Goal: Transaction & Acquisition: Purchase product/service

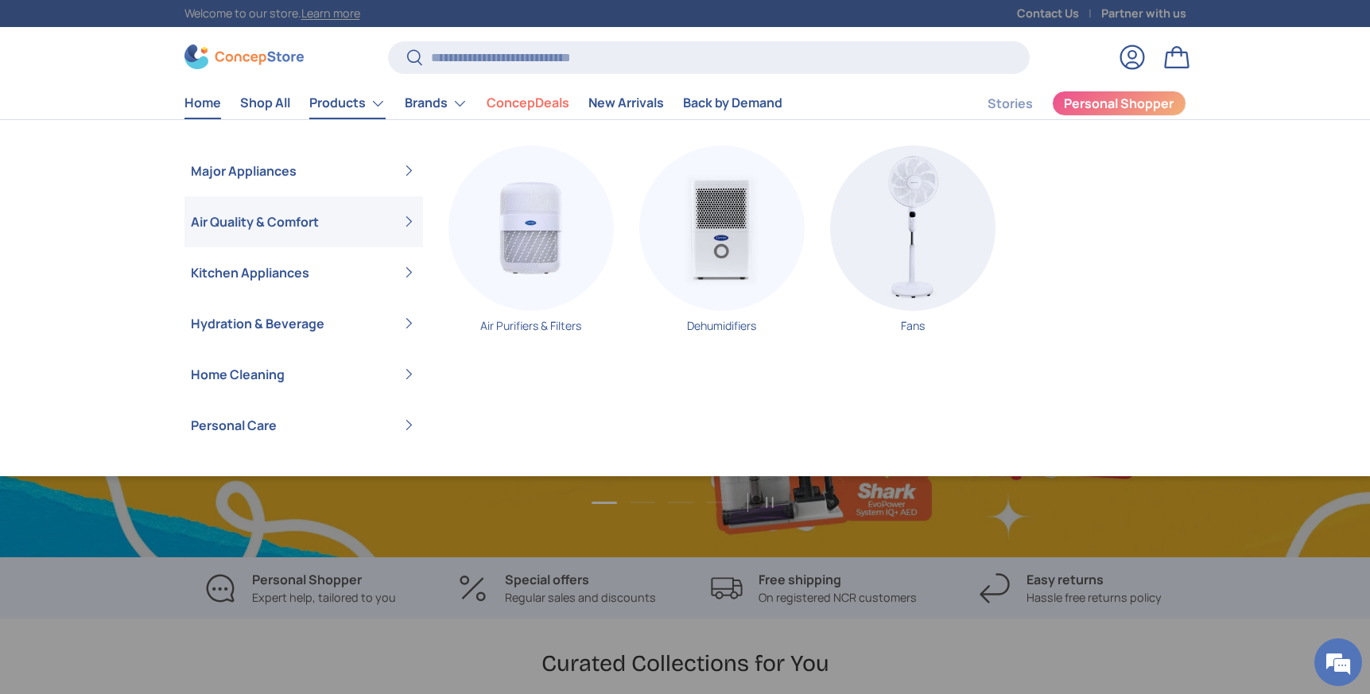
scroll to position [0, 1370]
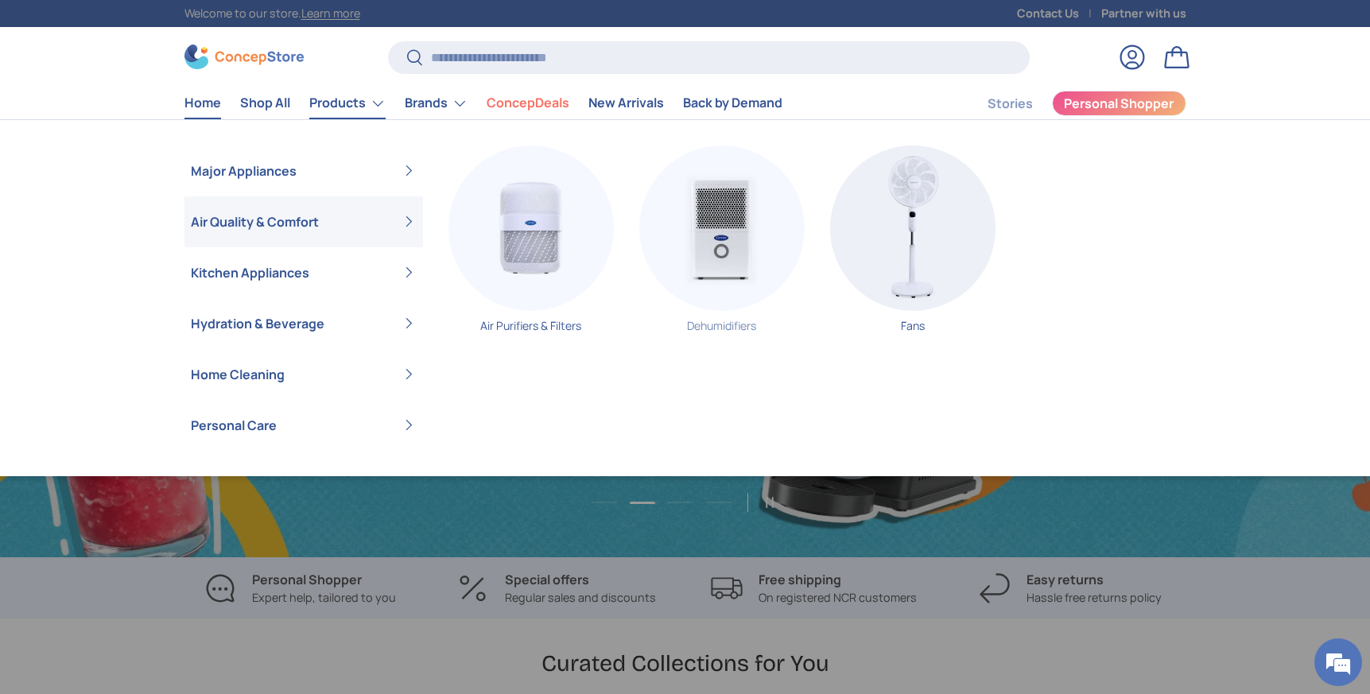
click at [742, 209] on img "Primary" at bounding box center [721, 227] width 165 height 165
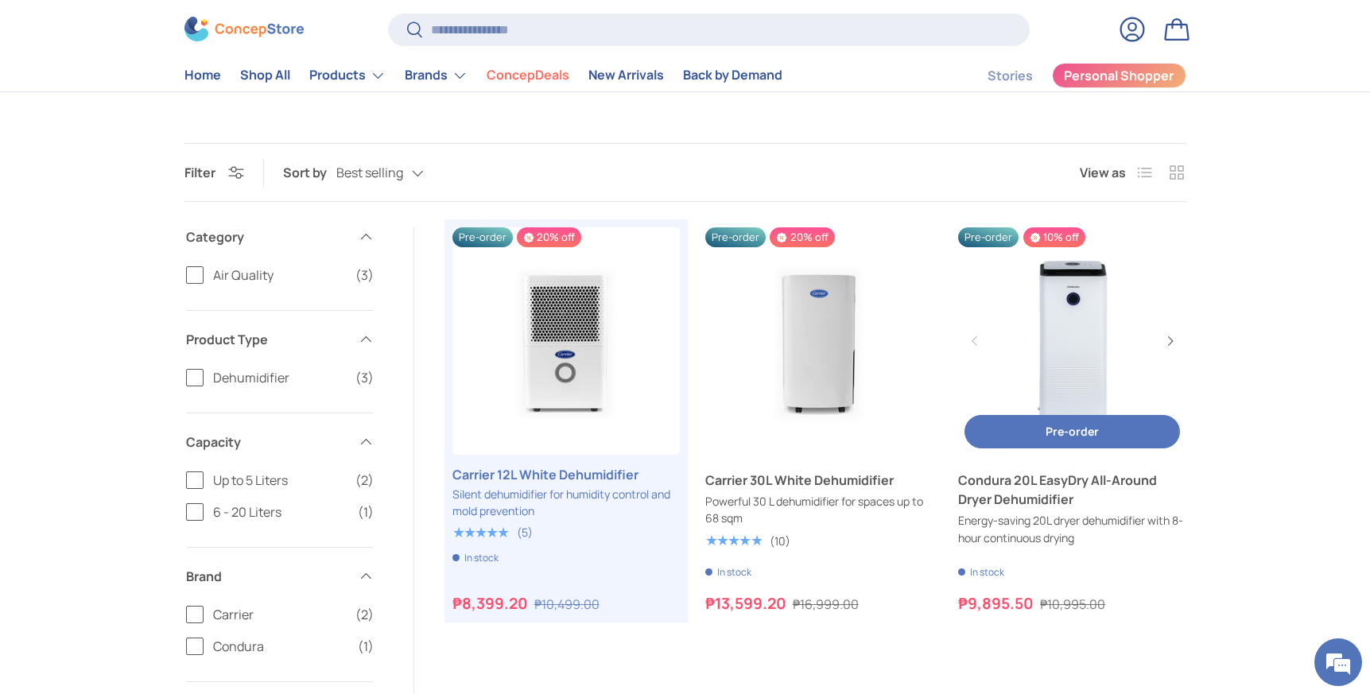
click at [1018, 428] on button "Pre-order Pre-order" at bounding box center [1071, 432] width 215 height 34
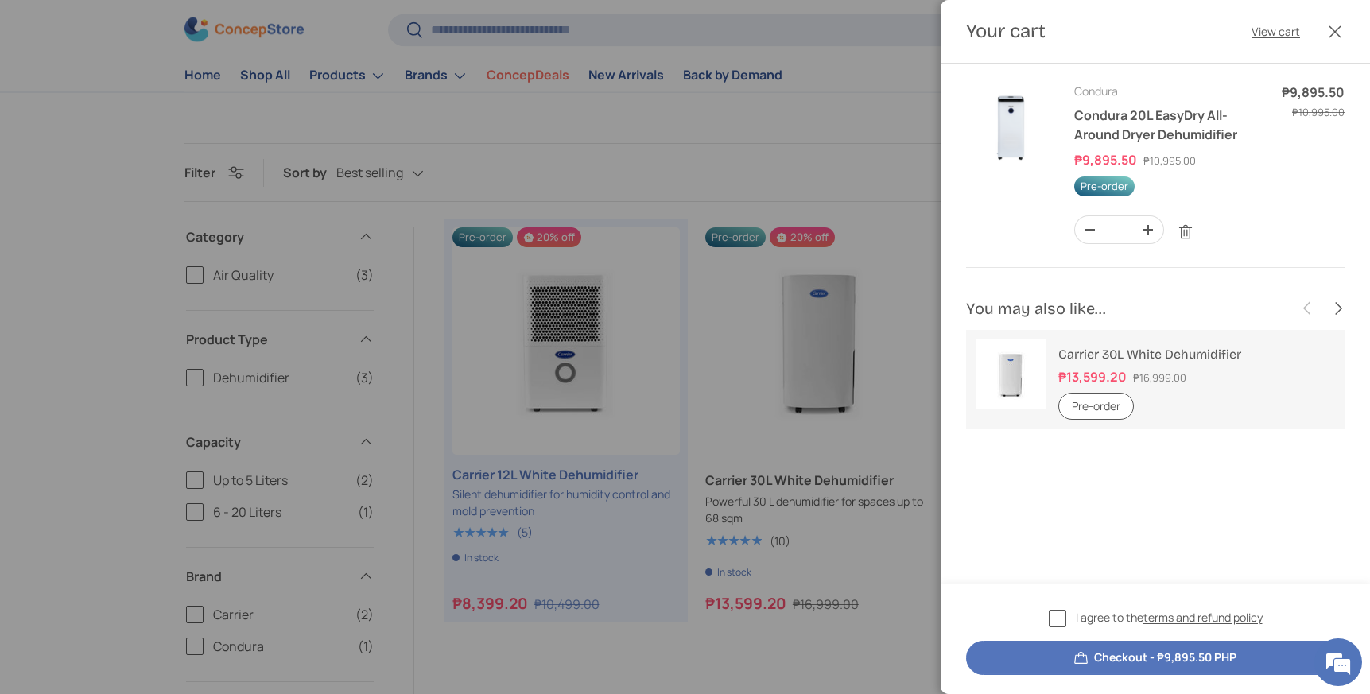
click at [1091, 410] on button "Pre-order" at bounding box center [1096, 407] width 76 height 28
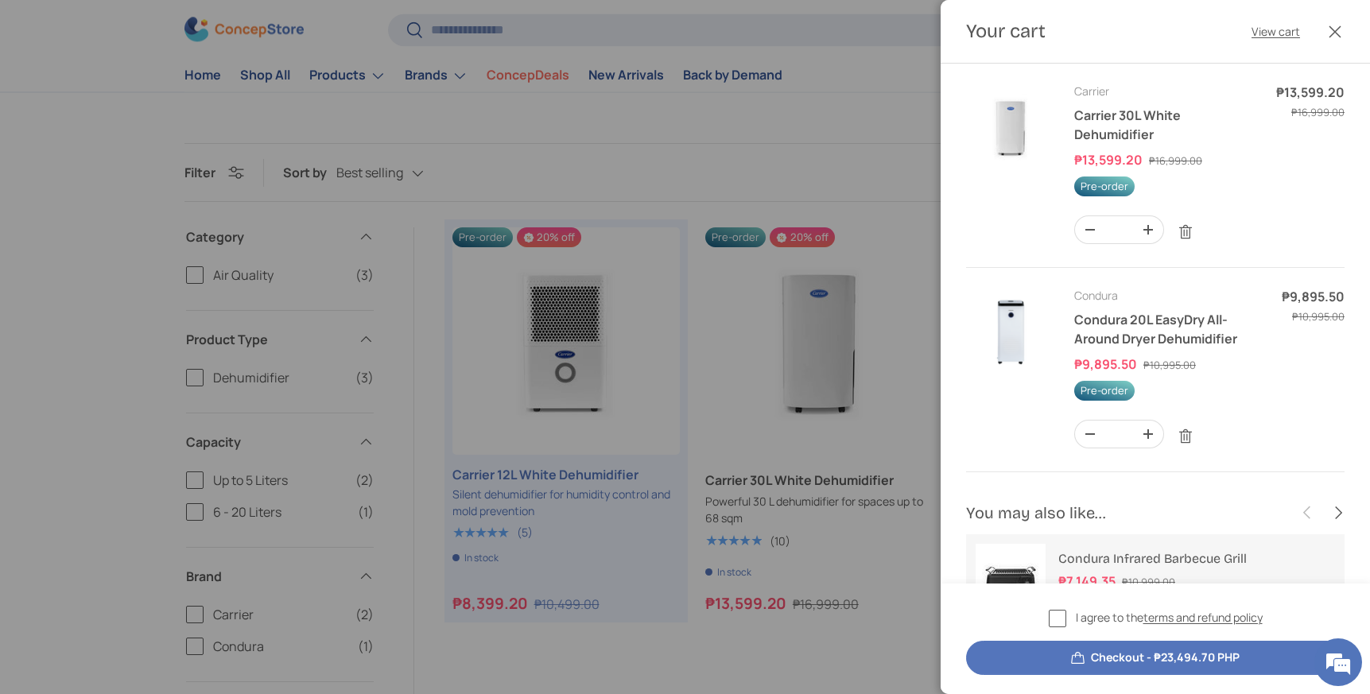
scroll to position [75, 0]
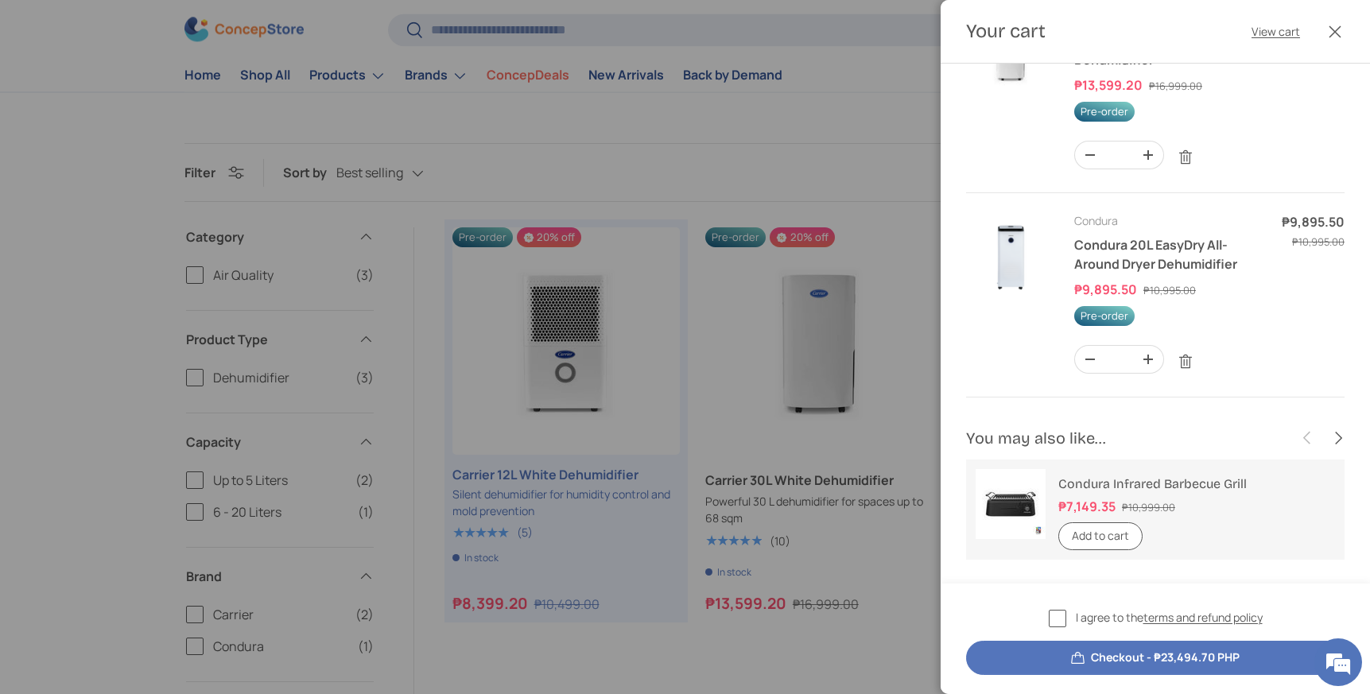
click at [1060, 613] on label "I agree to the terms and refund policy" at bounding box center [1155, 618] width 214 height 18
click at [1093, 659] on button "Checkout - ₱23,494.70 PHP" at bounding box center [1155, 658] width 378 height 34
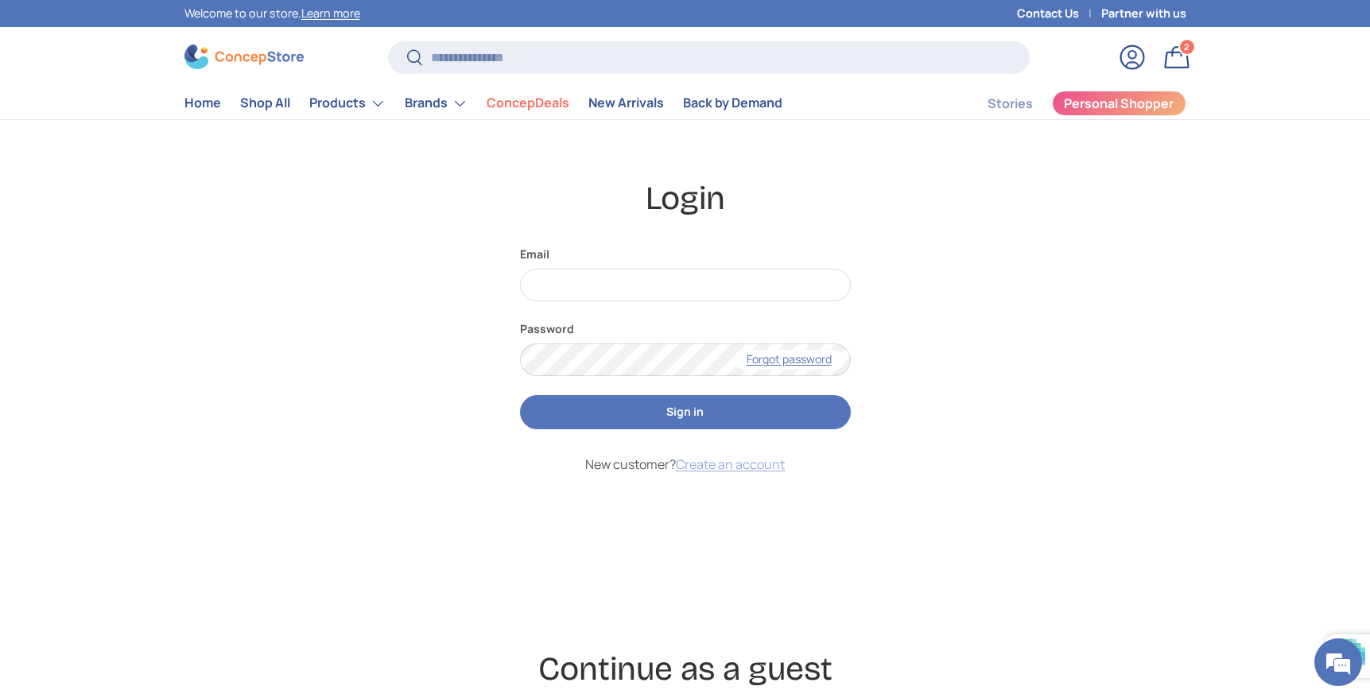
click at [761, 461] on link "Create an account" at bounding box center [730, 463] width 109 height 17
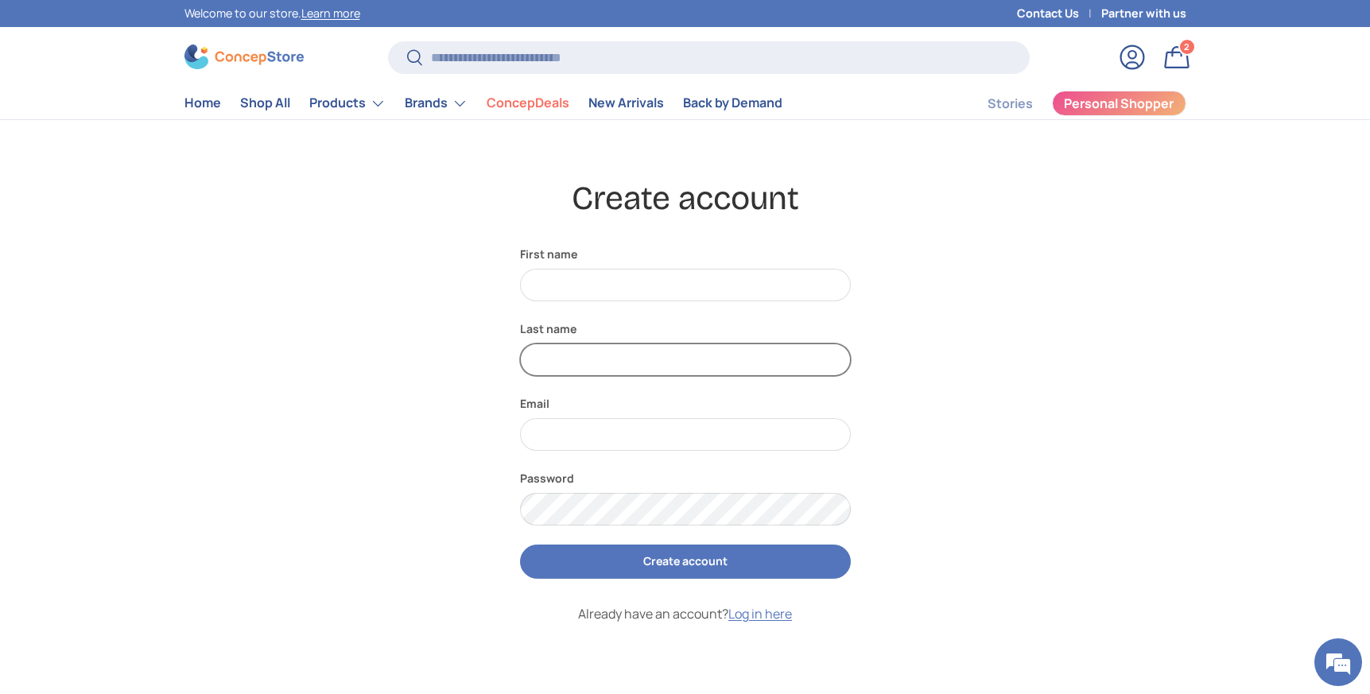
click at [762, 357] on input "Last name" at bounding box center [685, 359] width 331 height 33
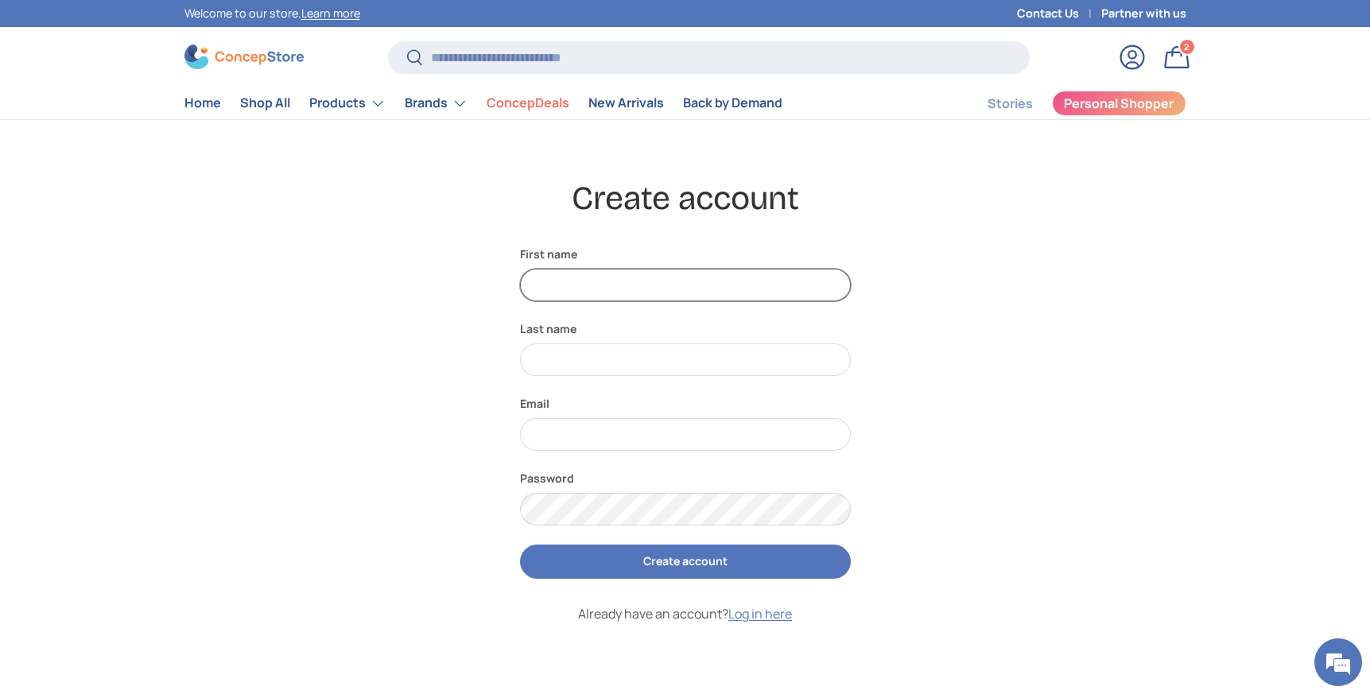
click at [614, 286] on input "First name" at bounding box center [685, 285] width 331 height 33
type input "*"
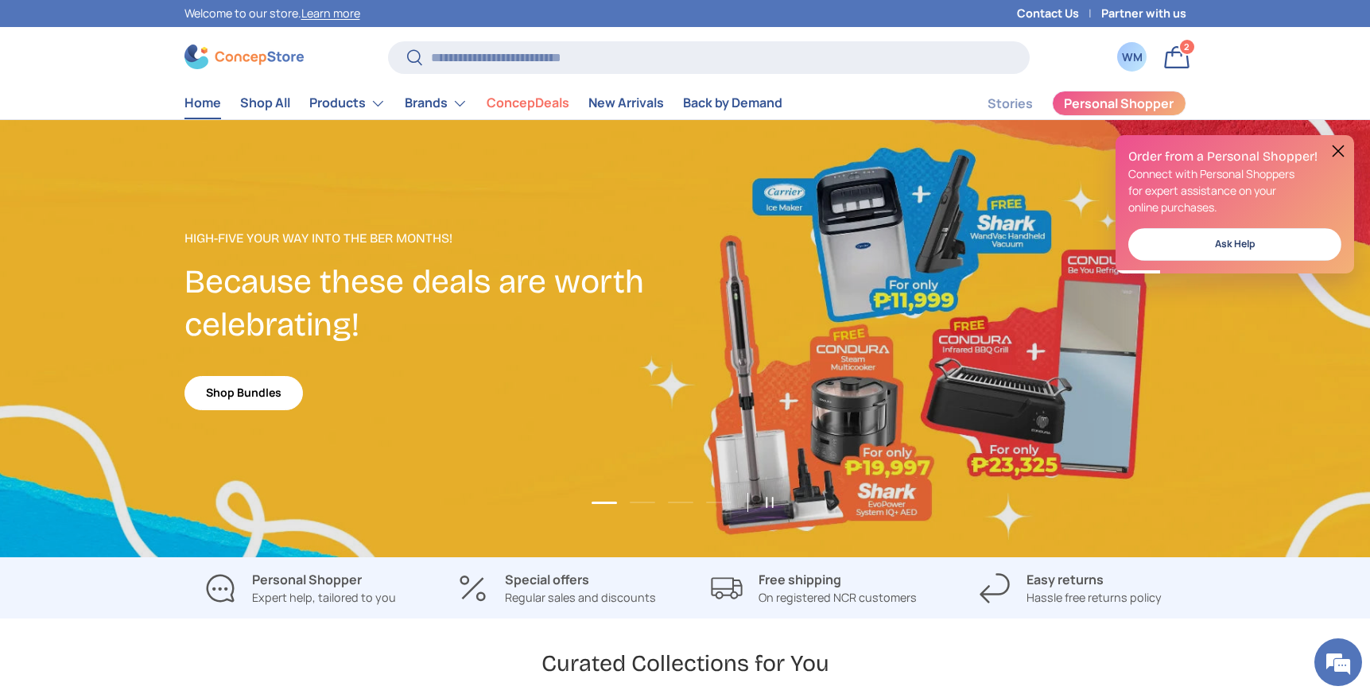
click at [898, 234] on link "1 of 4" at bounding box center [685, 338] width 1370 height 437
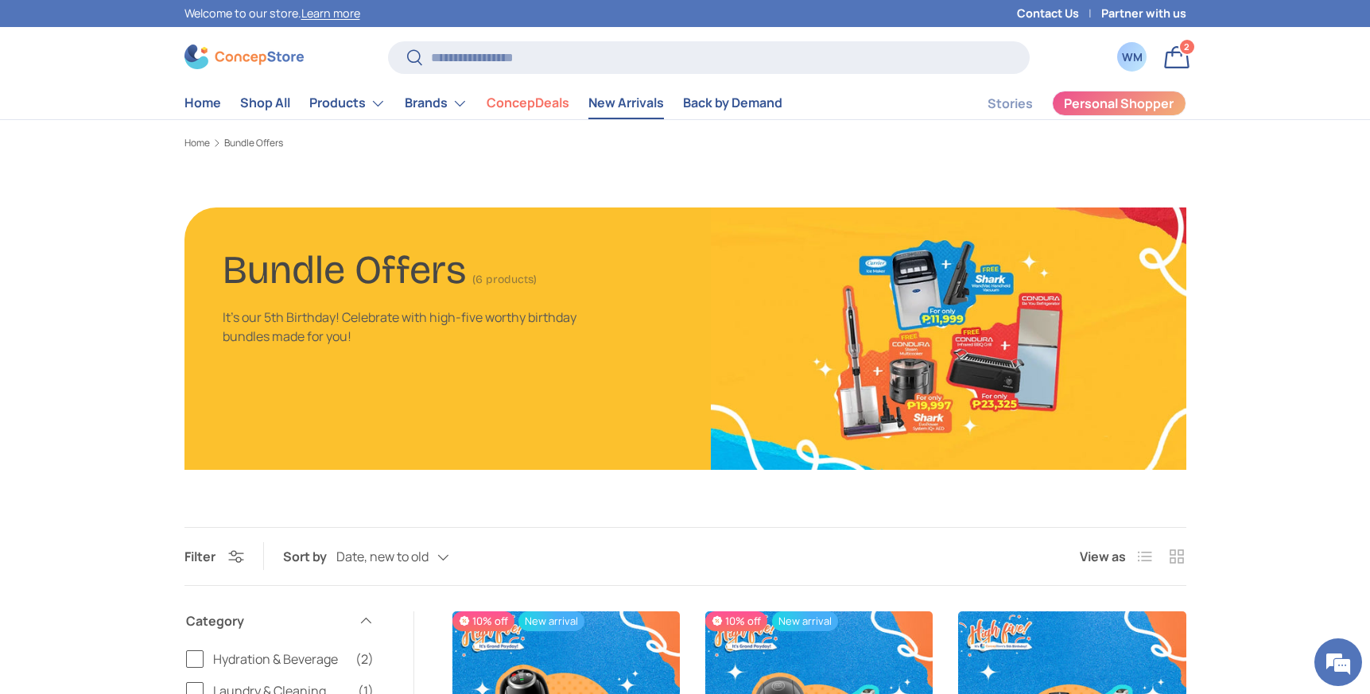
click at [632, 101] on link "New Arrivals" at bounding box center [626, 102] width 76 height 31
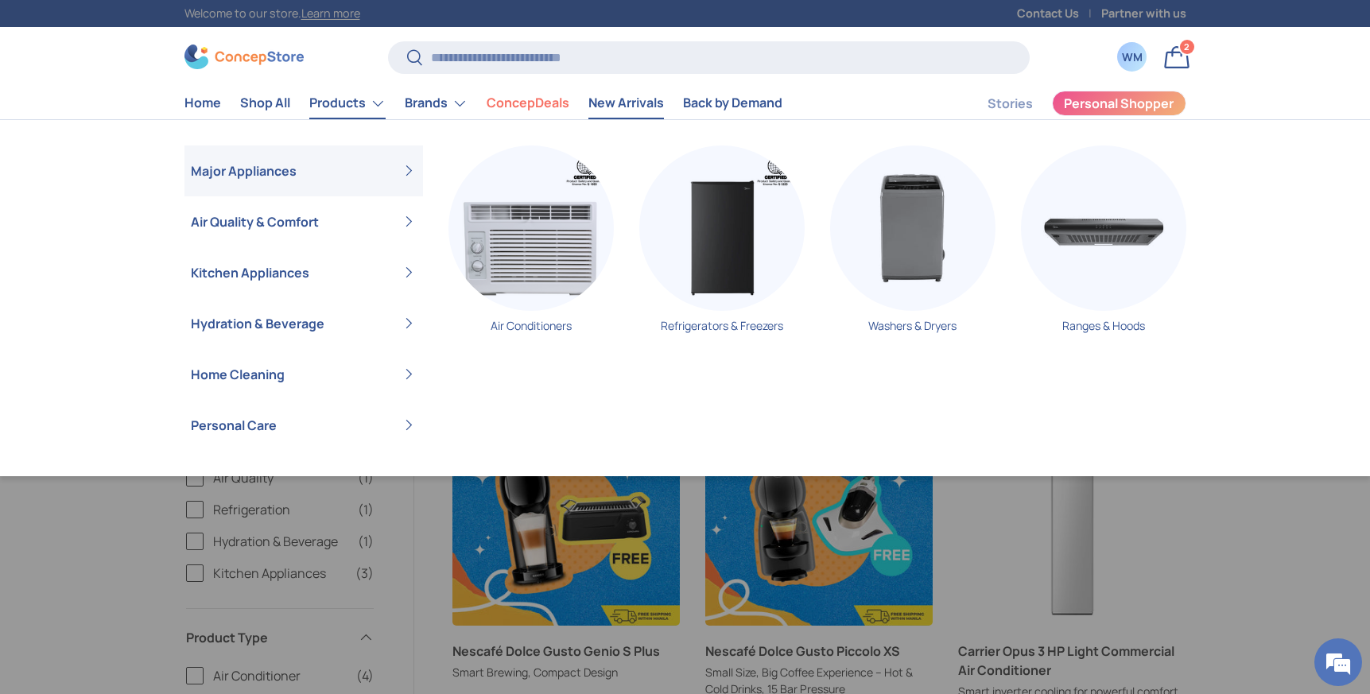
click at [347, 106] on link "Products" at bounding box center [347, 103] width 76 height 32
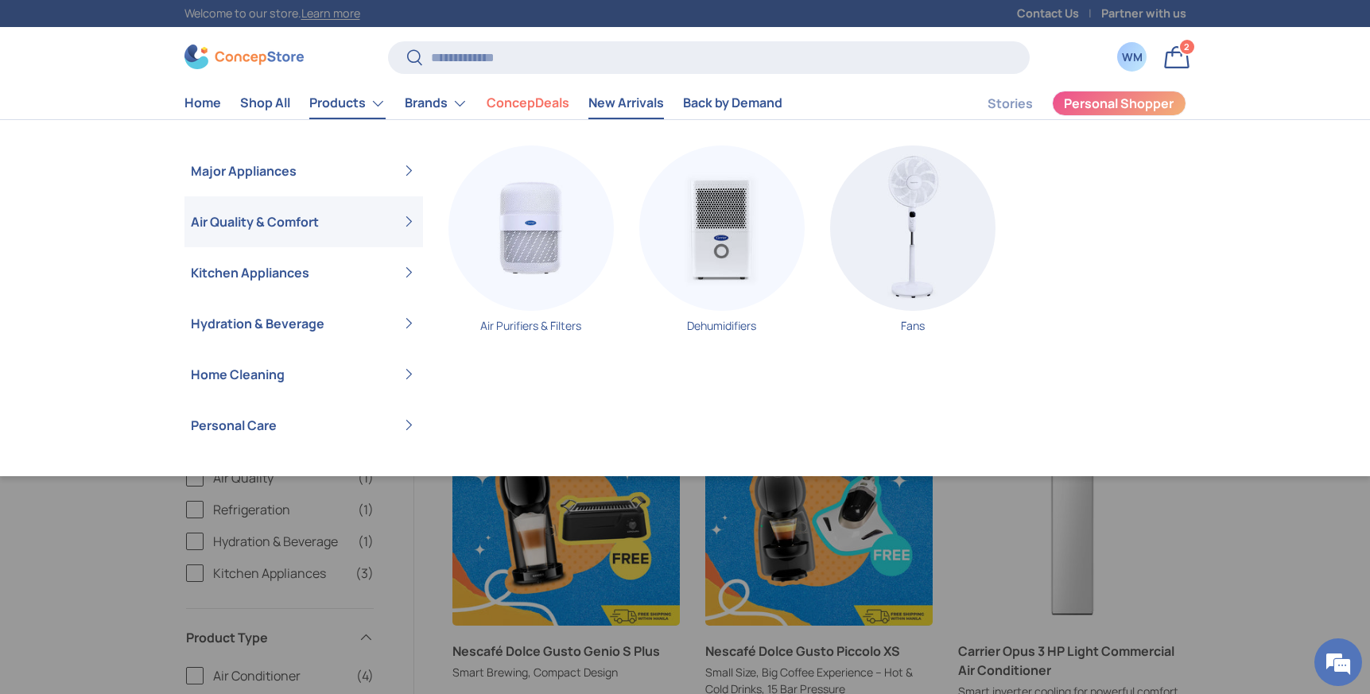
click at [311, 219] on link "Air Quality & Comfort" at bounding box center [304, 221] width 226 height 51
click at [712, 217] on img "Primary" at bounding box center [721, 227] width 165 height 165
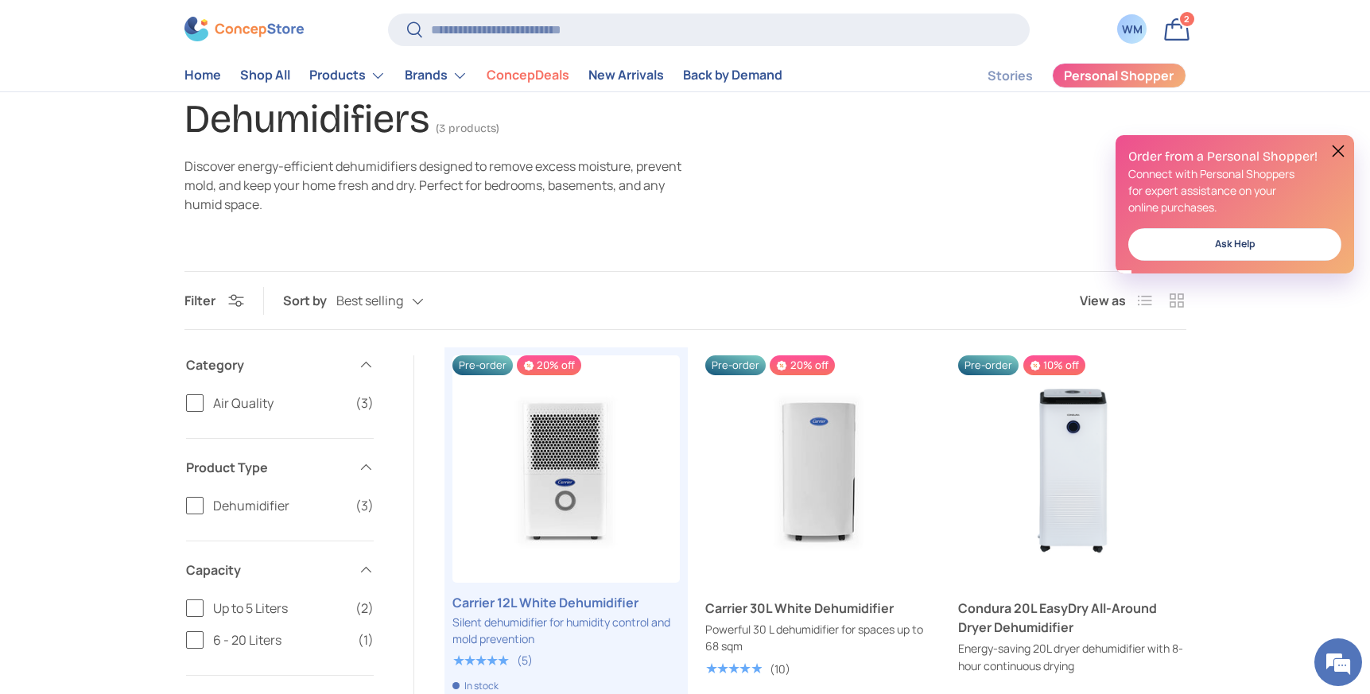
scroll to position [179, 0]
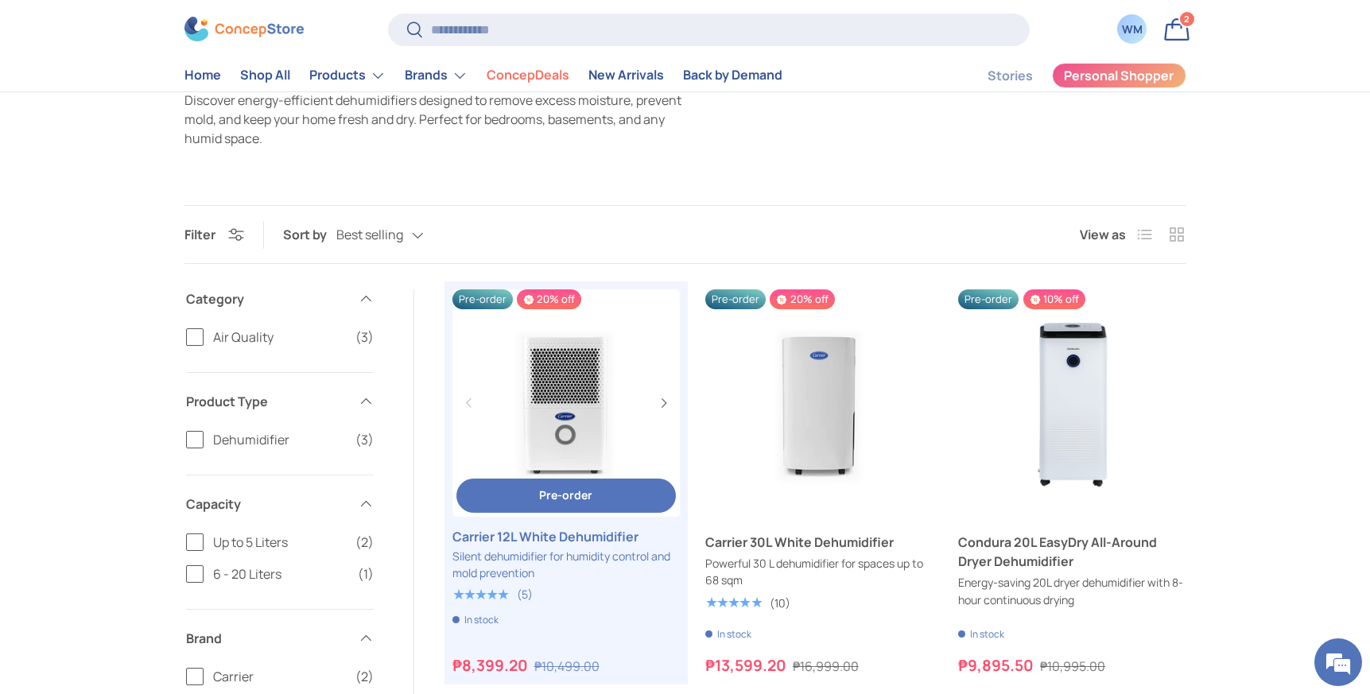
click at [596, 539] on link "Carrier 12L White Dehumidifier" at bounding box center [565, 536] width 227 height 19
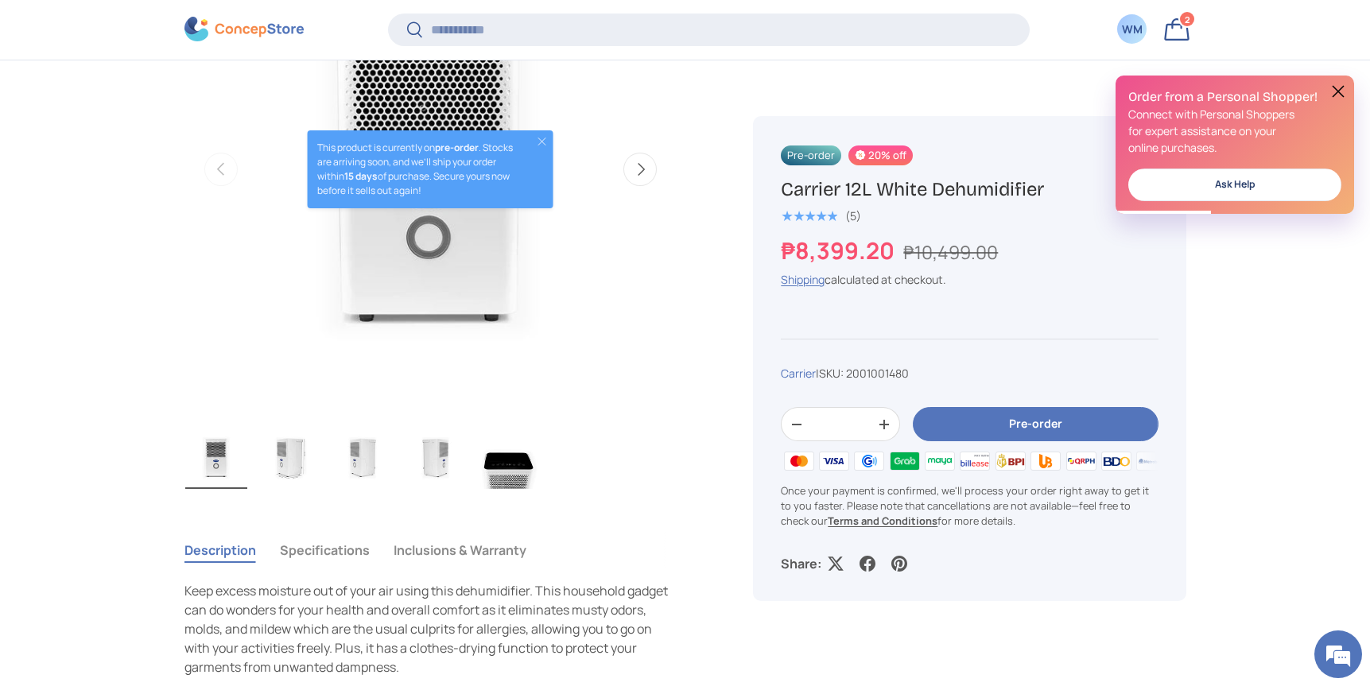
click at [294, 462] on img "Gallery Viewer" at bounding box center [289, 457] width 62 height 64
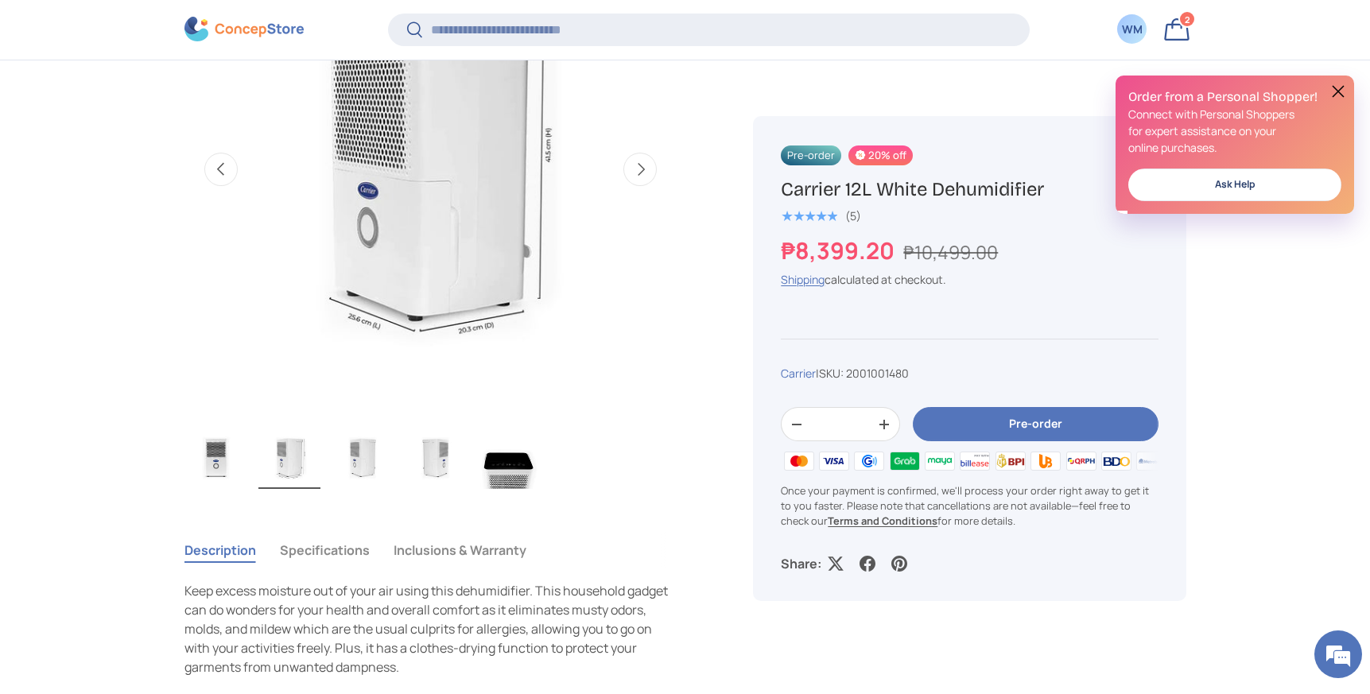
click at [354, 457] on img "Gallery Viewer" at bounding box center [362, 457] width 62 height 64
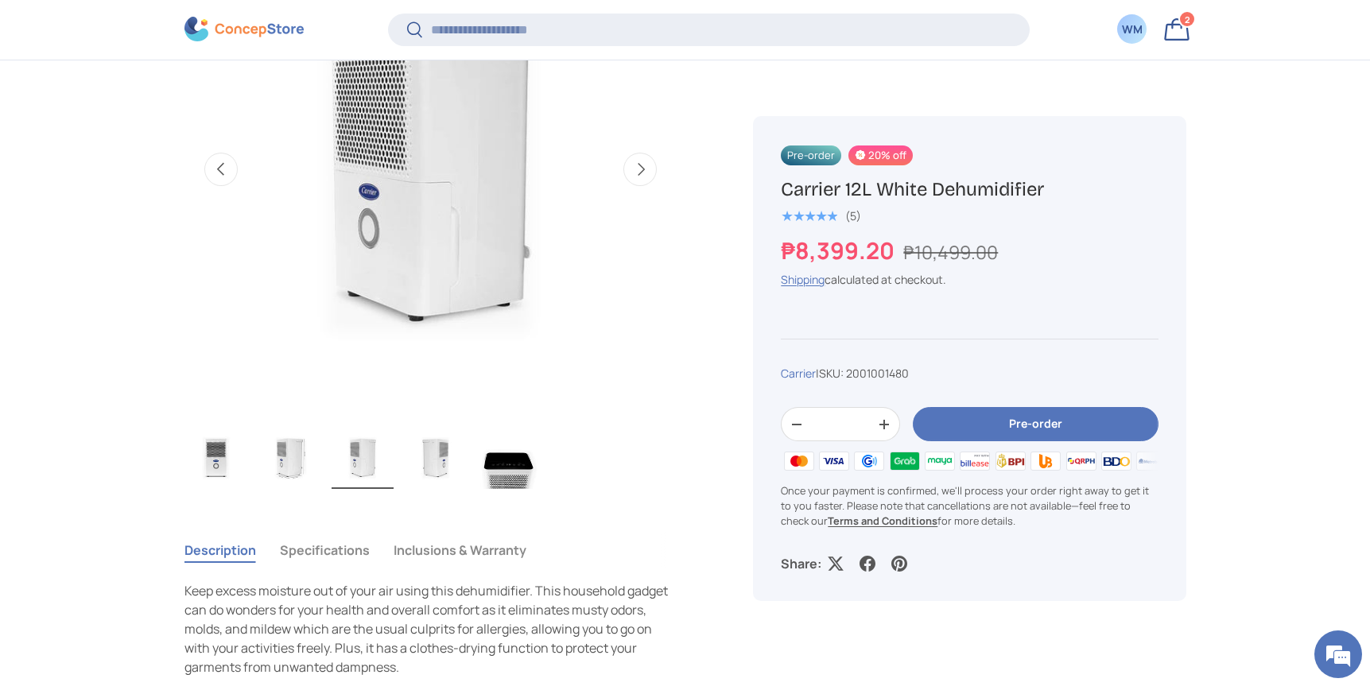
click at [439, 459] on img "Gallery Viewer" at bounding box center [436, 457] width 62 height 64
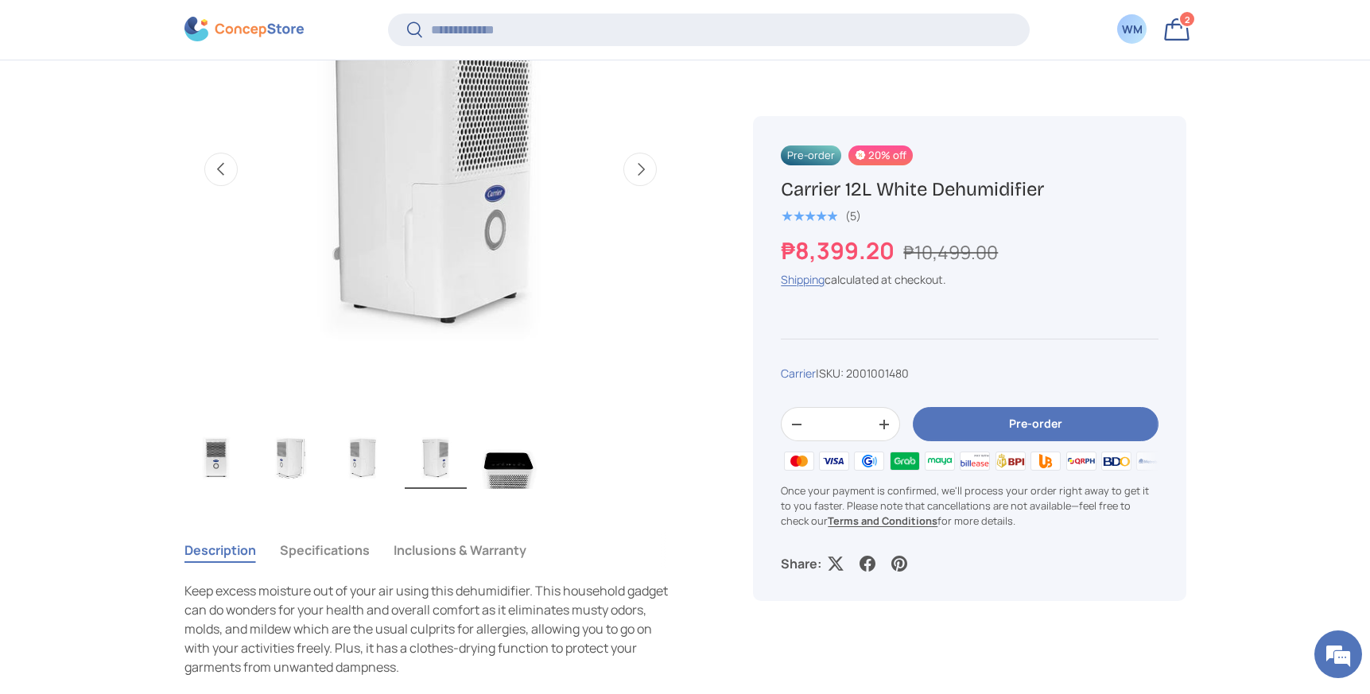
click at [509, 461] on img "Gallery Viewer" at bounding box center [509, 457] width 62 height 64
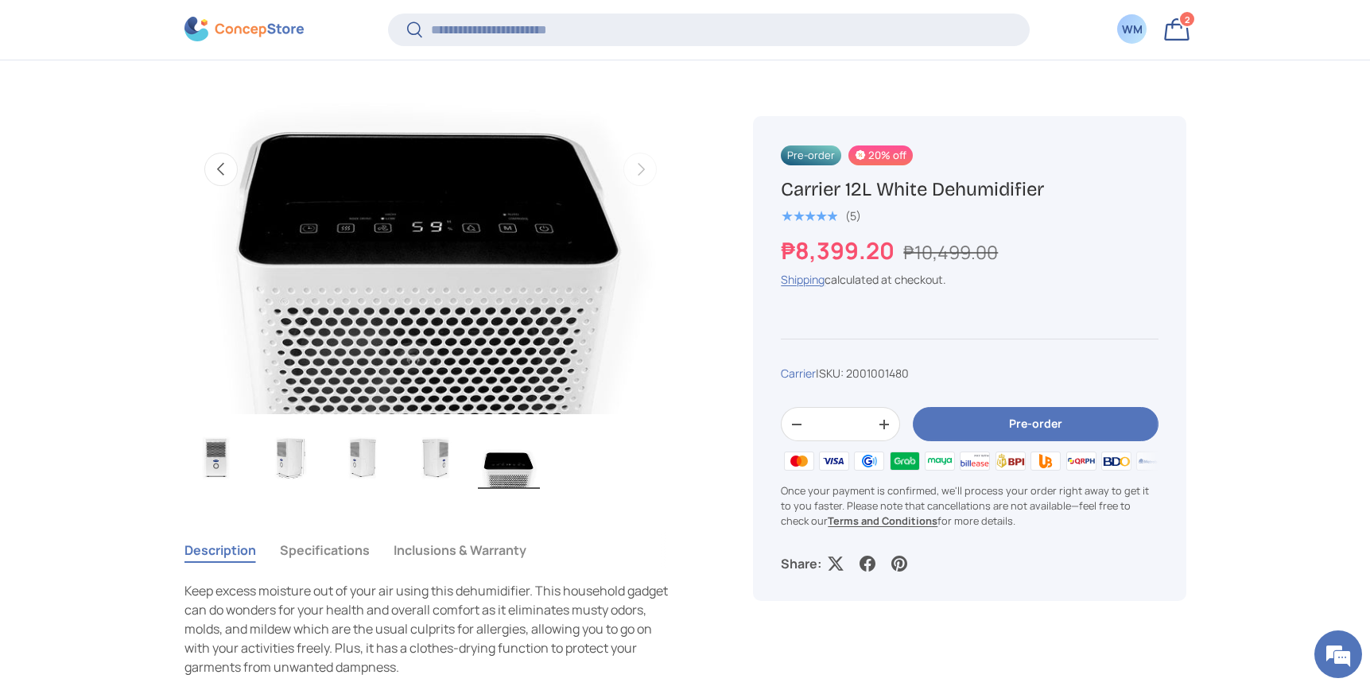
click at [212, 468] on img "Gallery Viewer" at bounding box center [216, 457] width 62 height 64
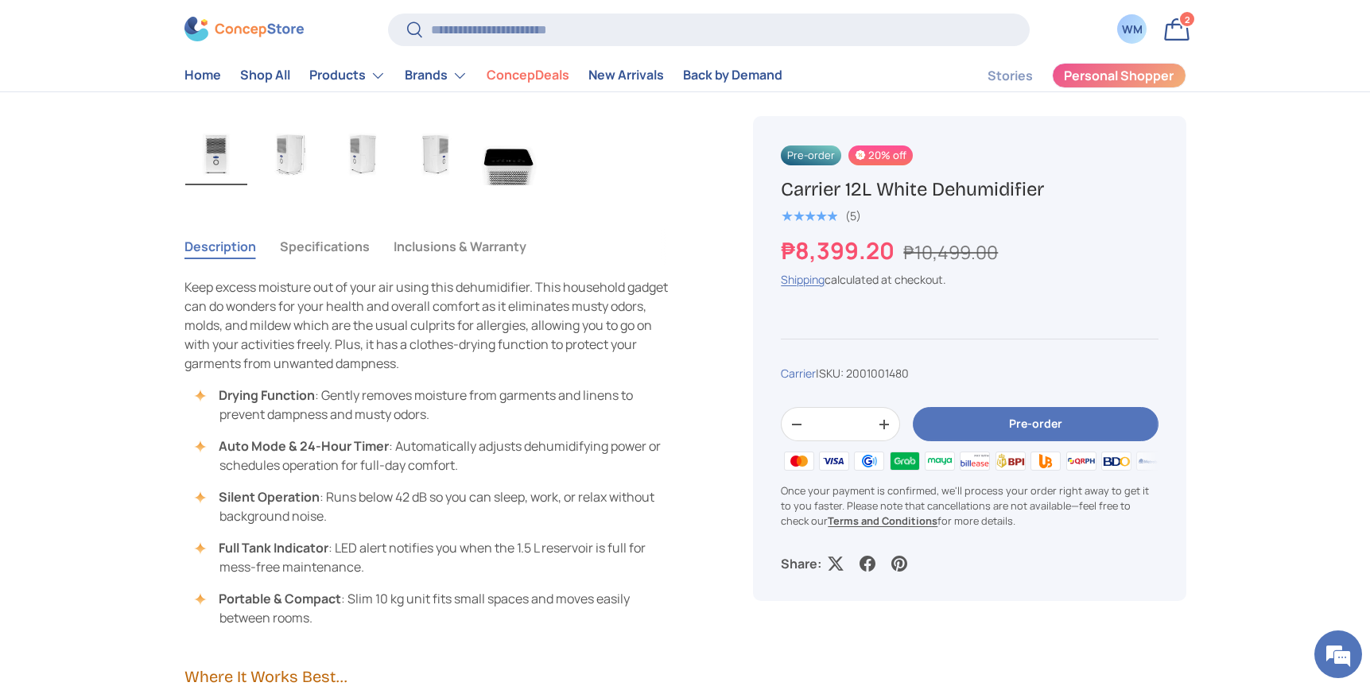
scroll to position [684, 0]
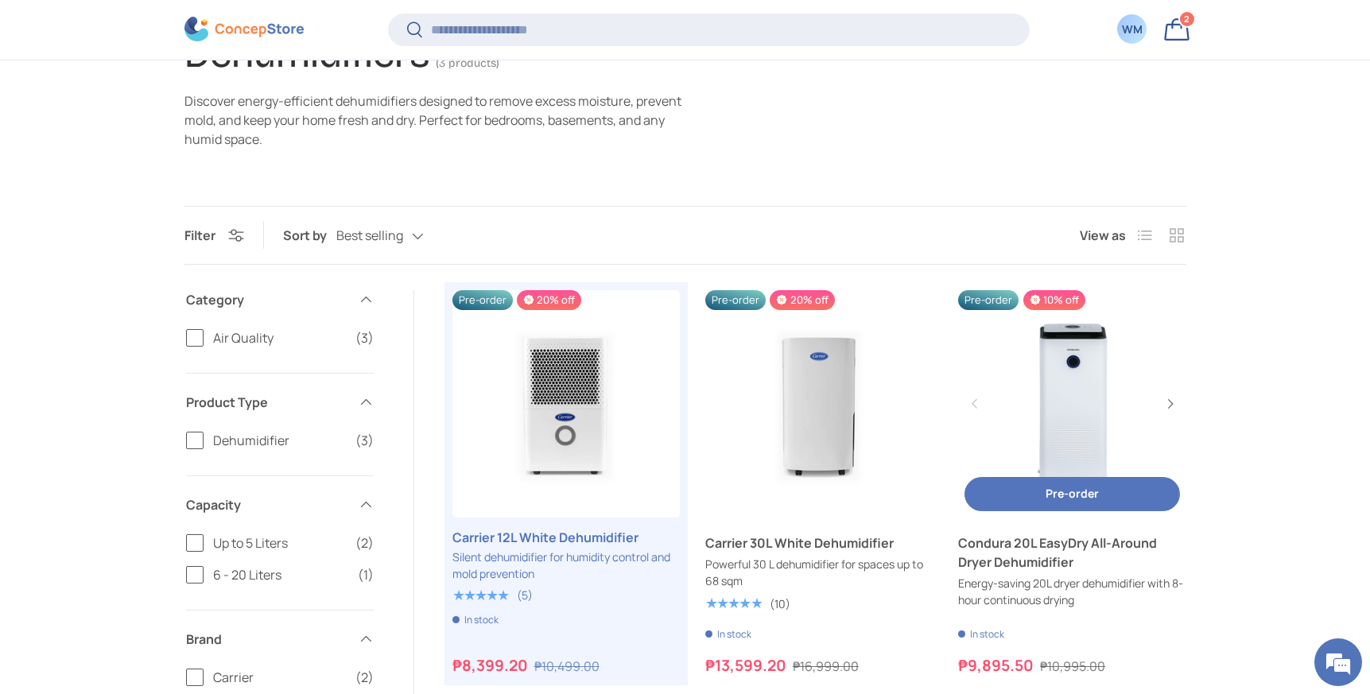
click at [1022, 555] on link "Condura 20L EasyDry All-Around Dryer Dehumidifier" at bounding box center [1071, 552] width 227 height 38
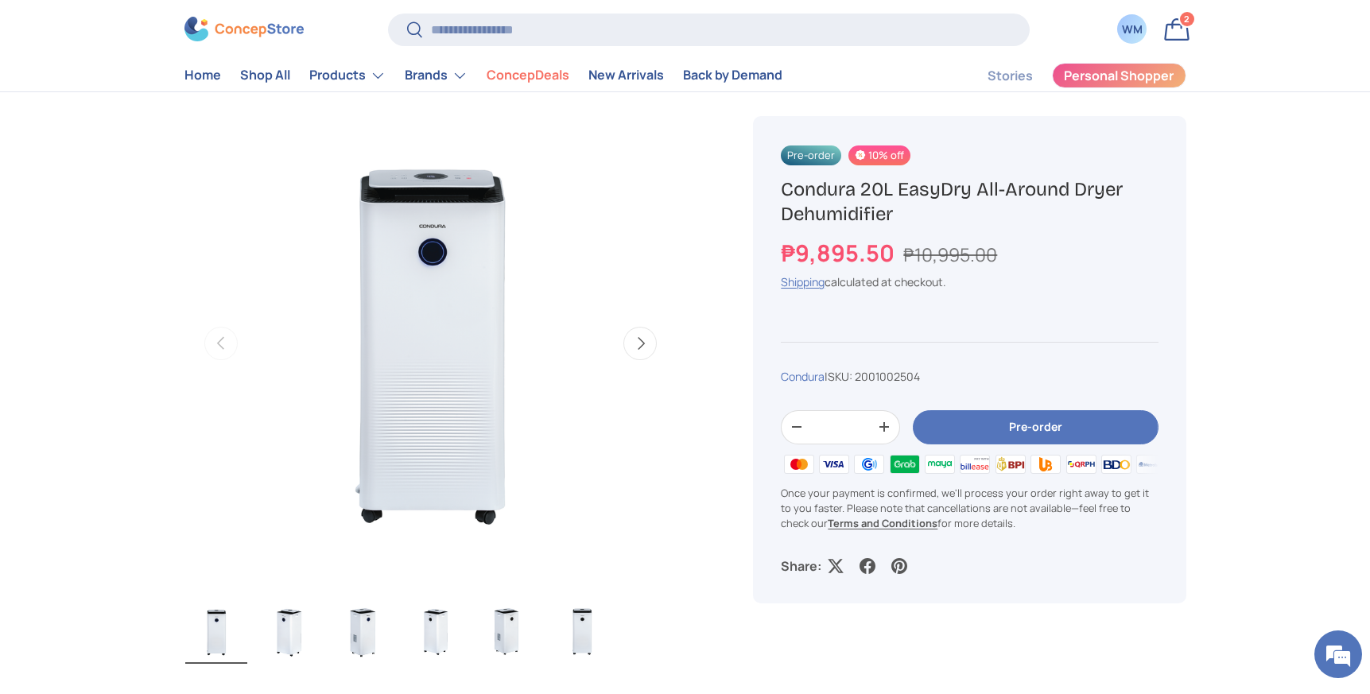
scroll to position [485, 0]
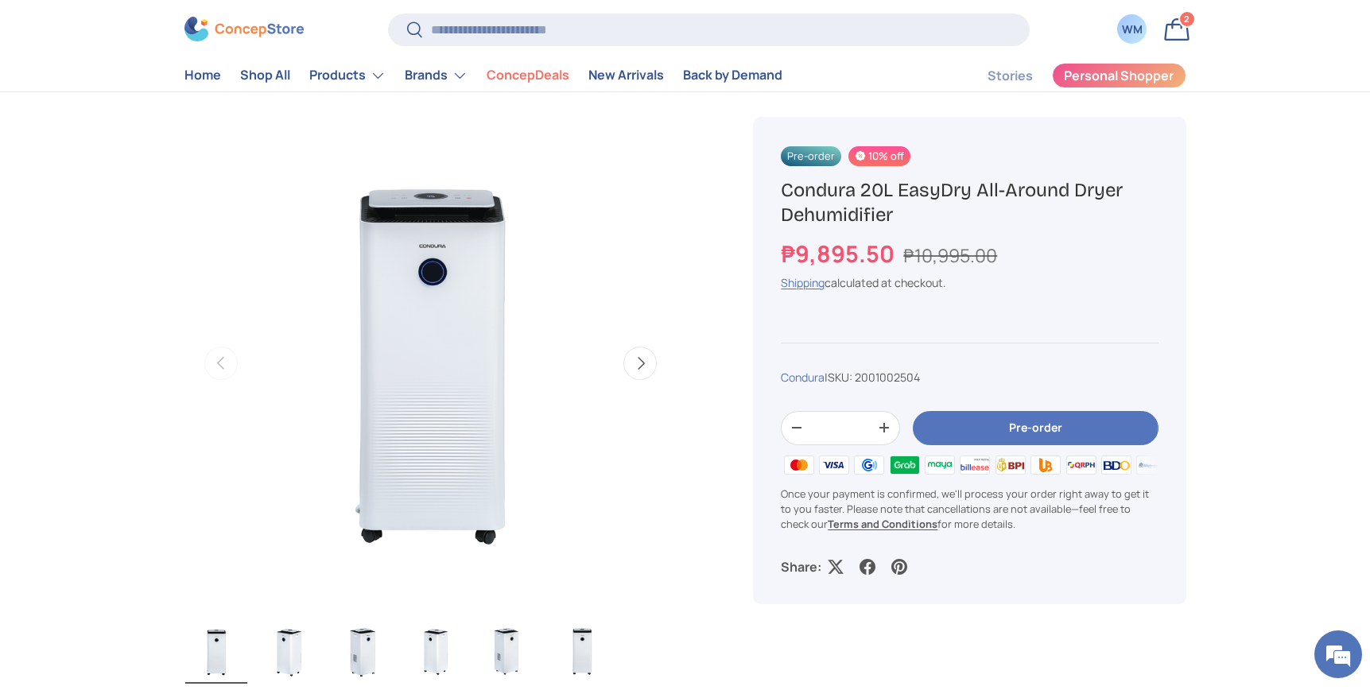
click at [294, 637] on img "Gallery Viewer" at bounding box center [289, 652] width 62 height 64
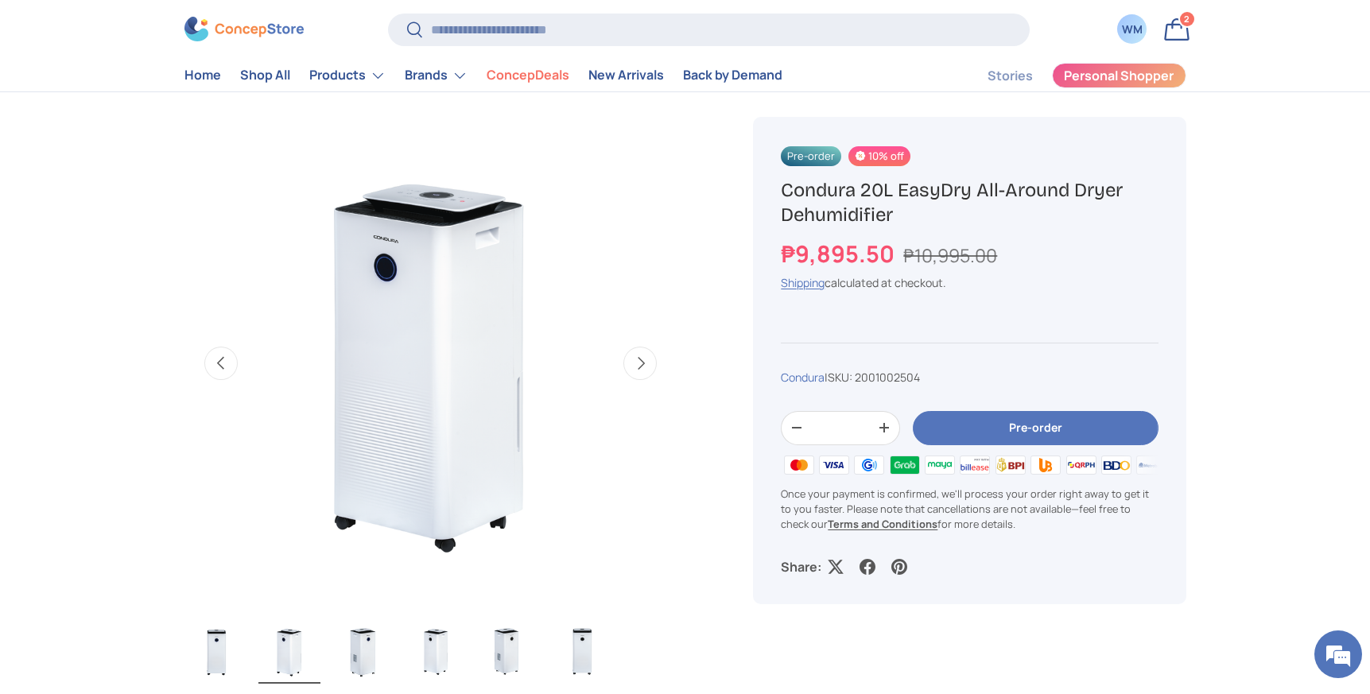
click at [401, 649] on ul "Load image 1 in gallery view Load image 2 in gallery view Load image 3 in galle…" at bounding box center [430, 653] width 493 height 69
click at [382, 645] on img "Gallery Viewer" at bounding box center [362, 652] width 62 height 64
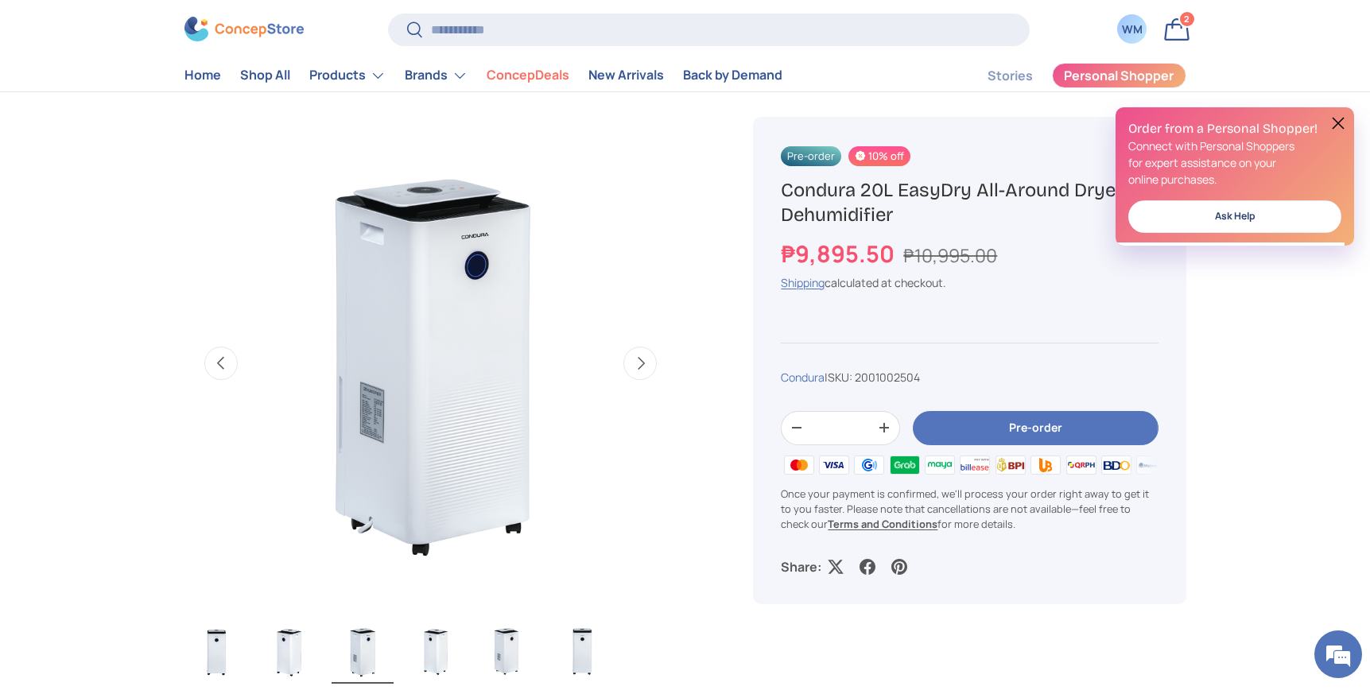
click at [499, 645] on img "Gallery Viewer" at bounding box center [509, 652] width 62 height 64
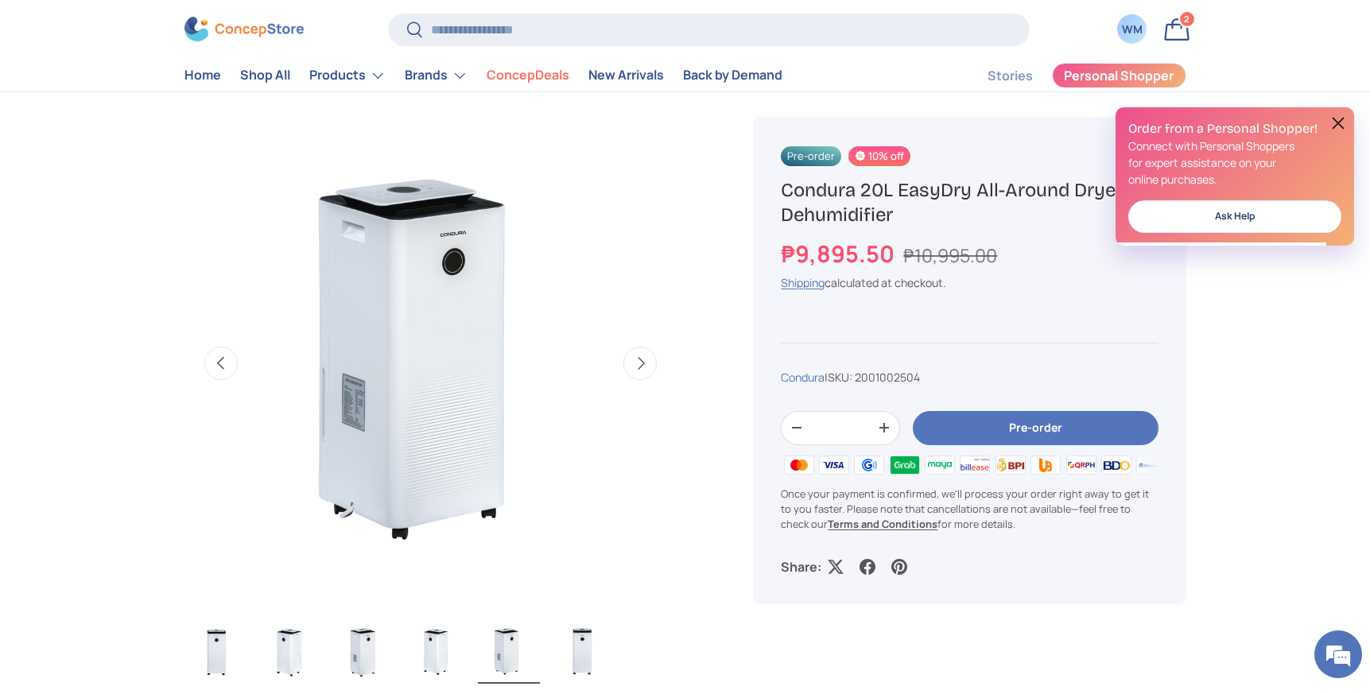
click at [564, 644] on img "Gallery Viewer" at bounding box center [582, 652] width 62 height 64
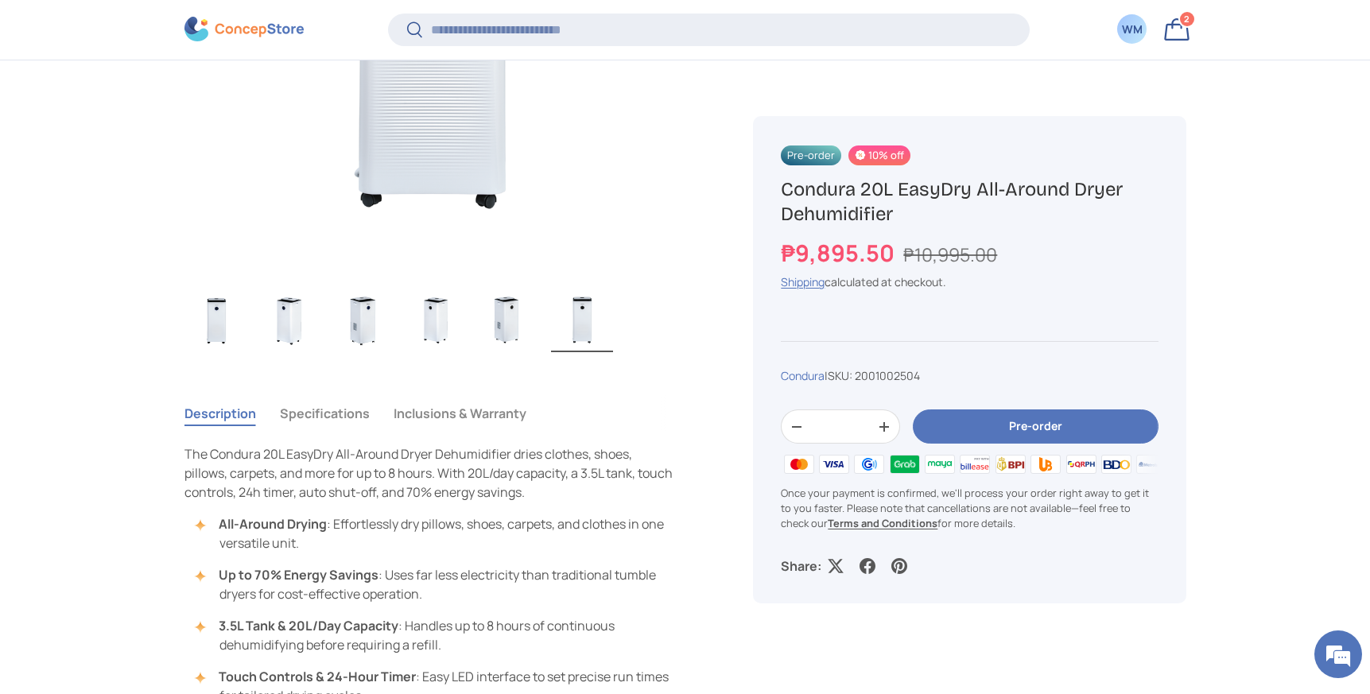
scroll to position [860, 0]
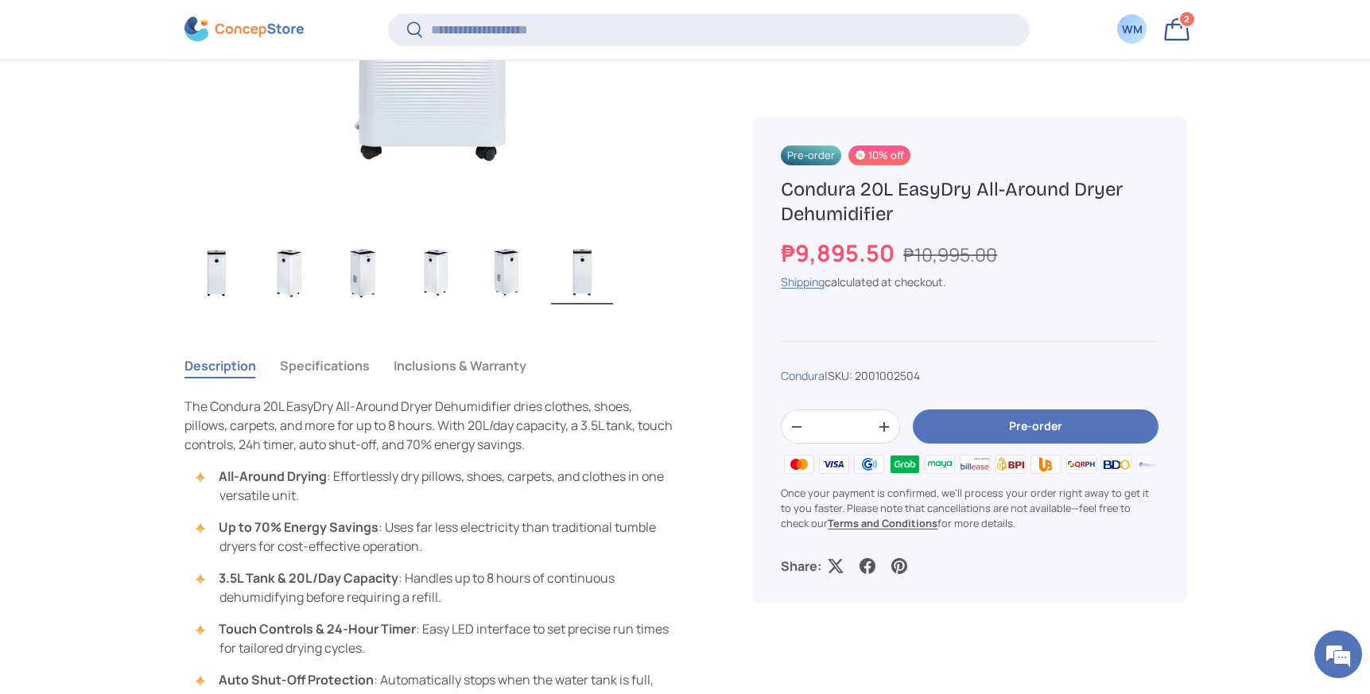
click at [338, 360] on button "Specifications" at bounding box center [325, 365] width 90 height 37
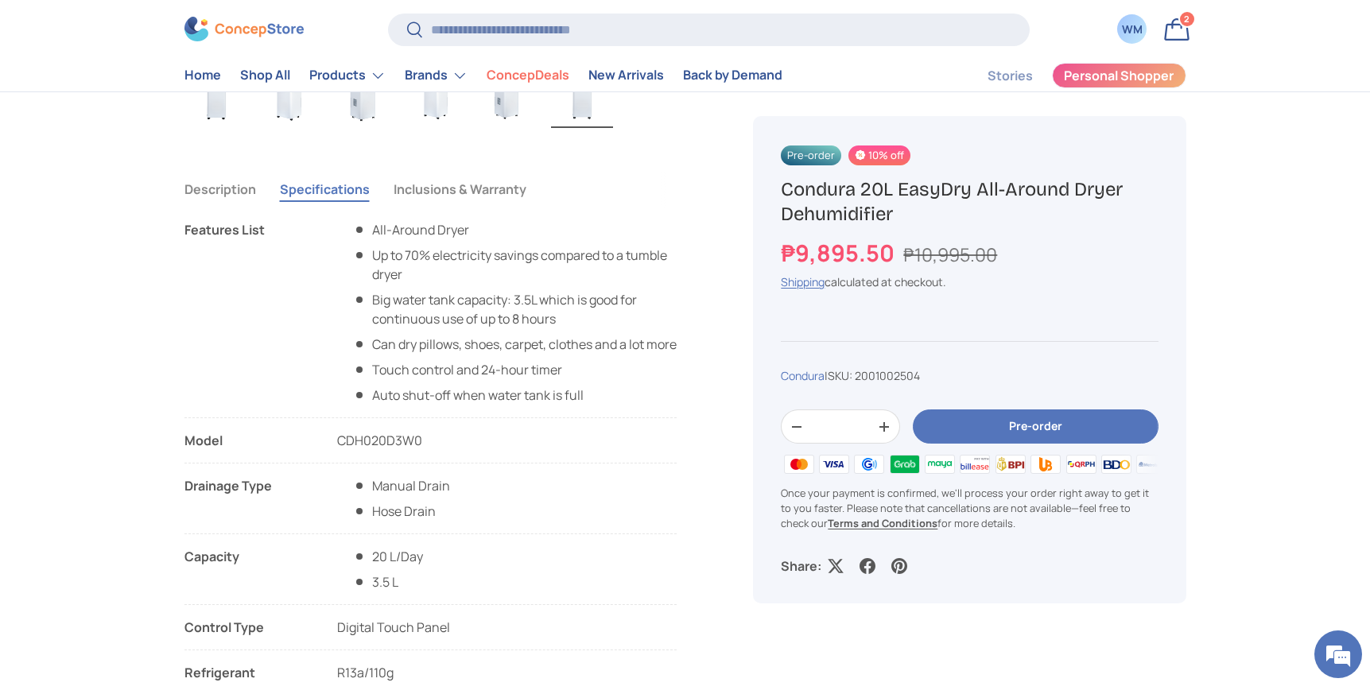
scroll to position [910, 0]
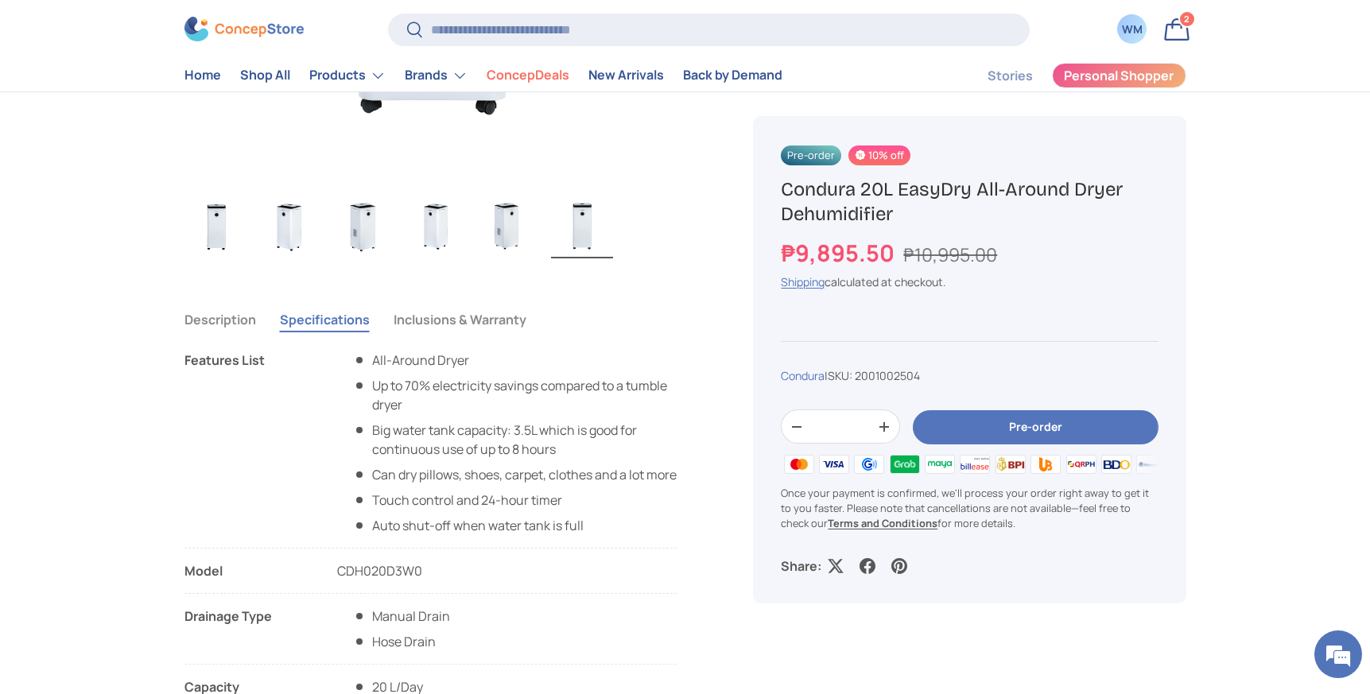
click at [426, 316] on button "Inclusions & Warranty" at bounding box center [459, 319] width 133 height 37
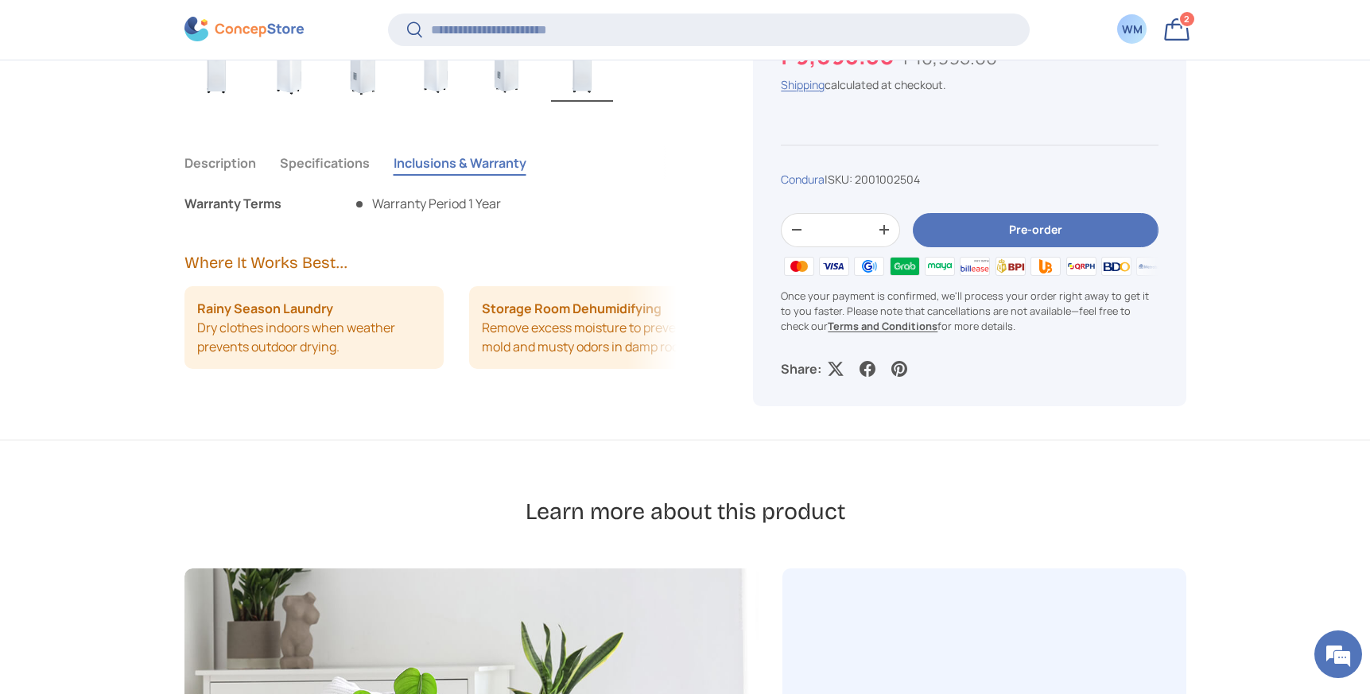
scroll to position [1088, 0]
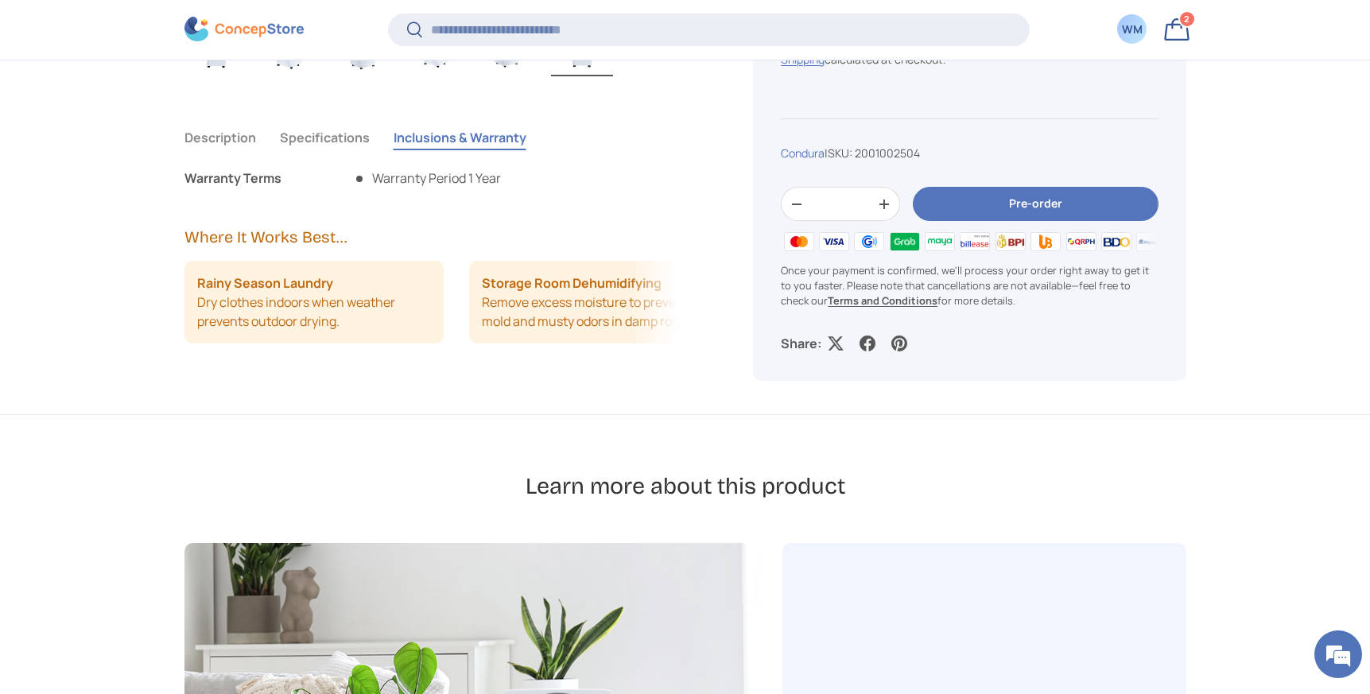
click at [285, 304] on li "Rainy Season Laundry Dry clothes indoors when weather prevents outdoor drying." at bounding box center [314, 302] width 260 height 83
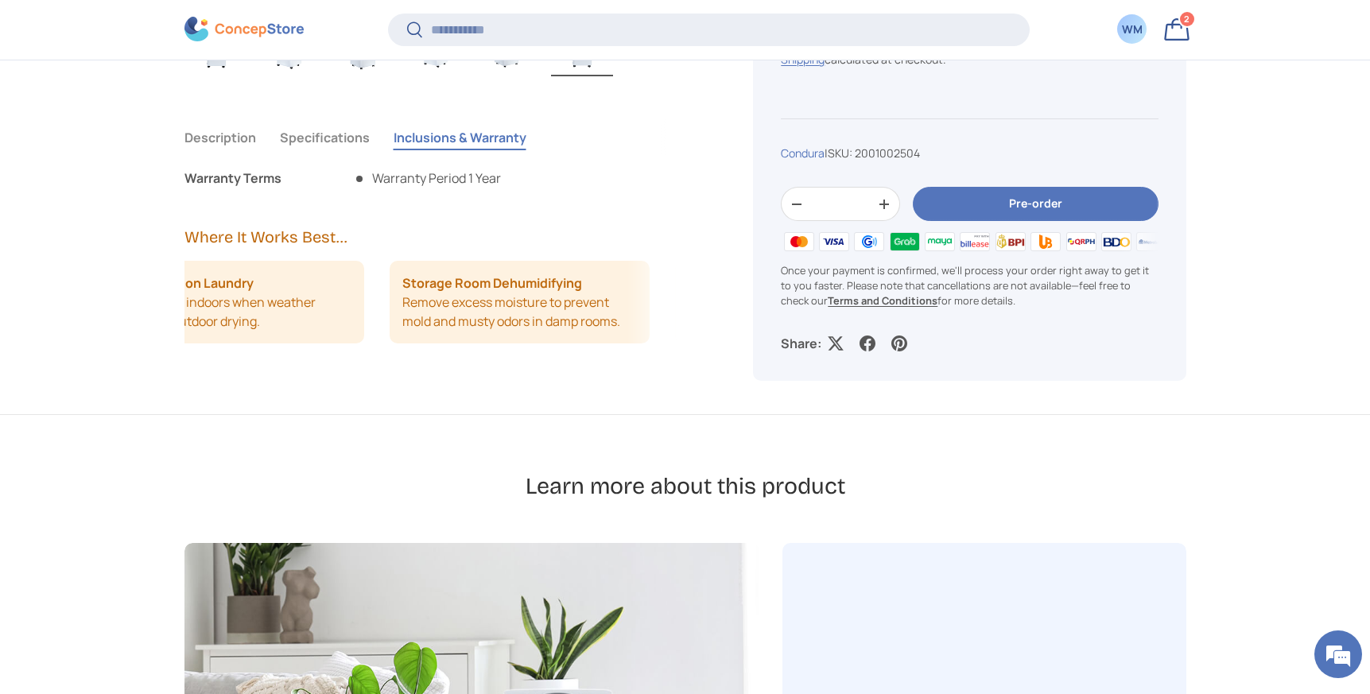
drag, startPoint x: 455, startPoint y: 302, endPoint x: 362, endPoint y: 293, distance: 92.6
click at [362, 293] on ul "Rainy Season Laundry Dry clothes indoors when weather prevents outdoor drying. …" at bounding box center [349, 302] width 493 height 83
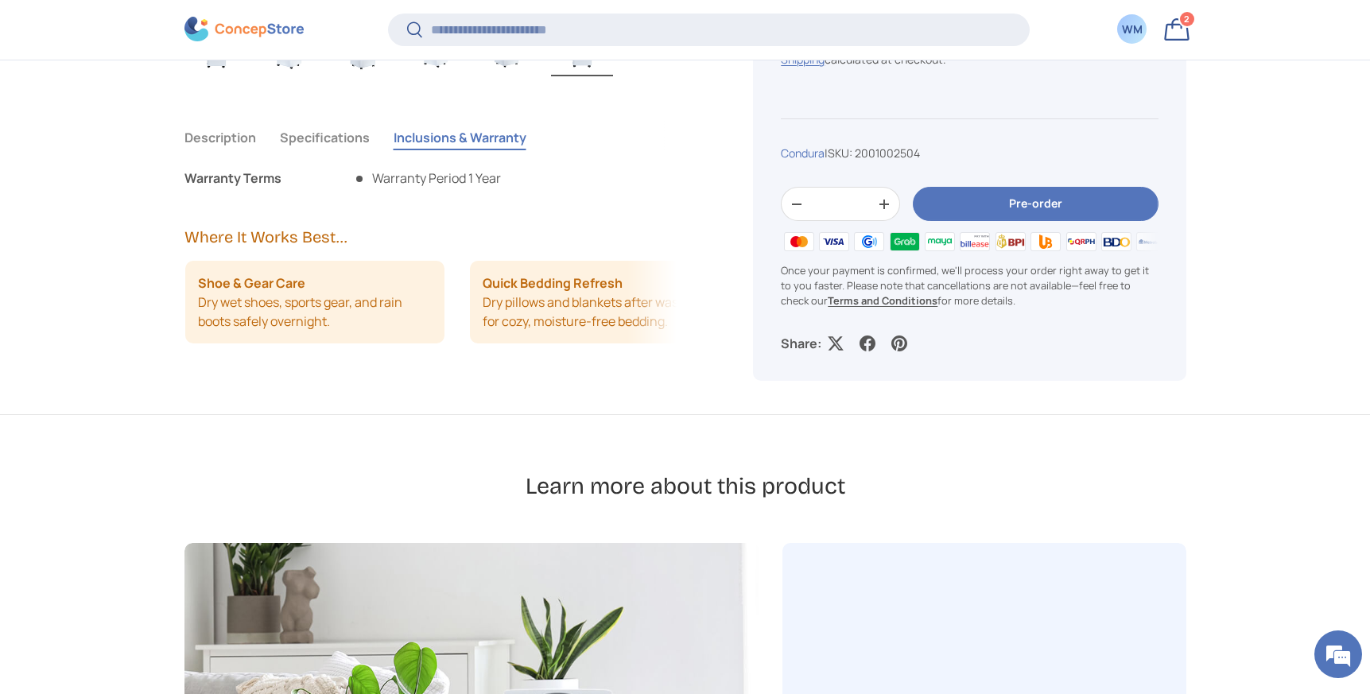
scroll to position [0, 570]
drag, startPoint x: 530, startPoint y: 305, endPoint x: 364, endPoint y: 293, distance: 166.5
click at [364, 293] on li "Shoe & Gear Care Dry wet shoes, sports gear, and rain boots safely overnight." at bounding box center [314, 302] width 260 height 83
drag, startPoint x: 515, startPoint y: 308, endPoint x: 391, endPoint y: 308, distance: 124.0
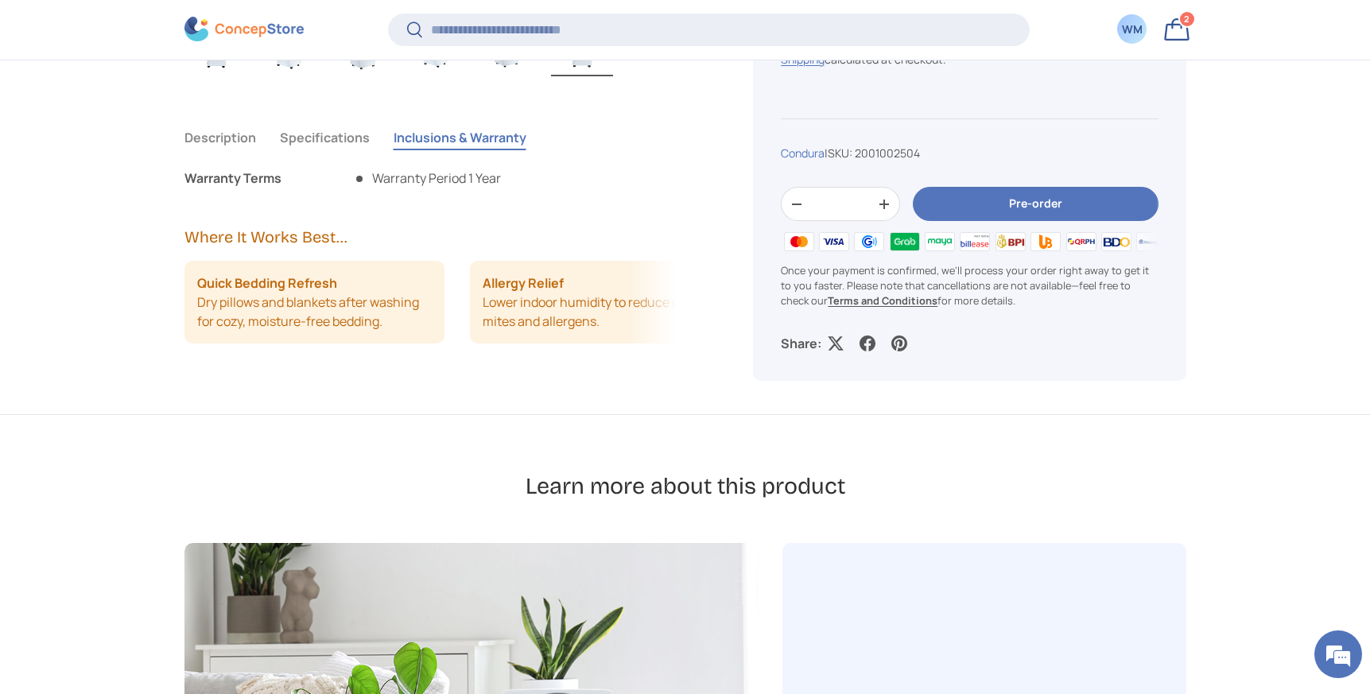
click at [391, 308] on li "Quick Bedding Refresh Dry pillows and blankets after washing for cozy, moisture…" at bounding box center [314, 302] width 260 height 83
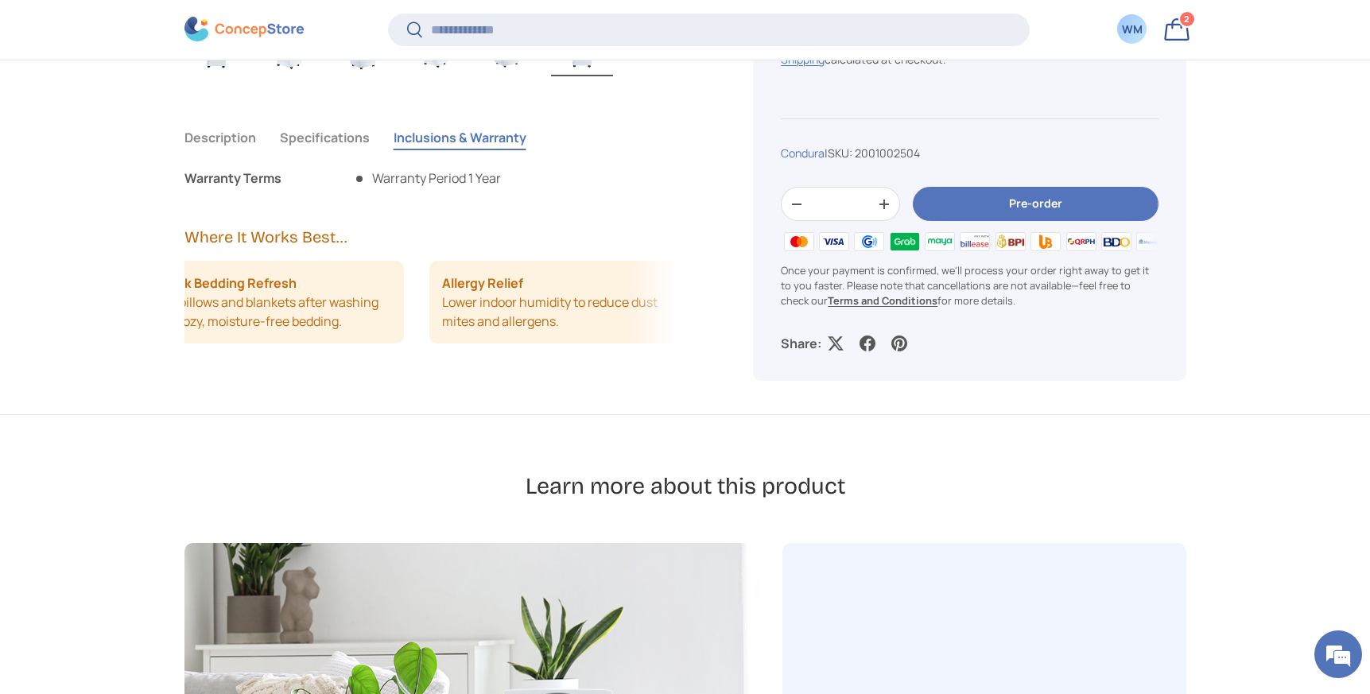
scroll to position [0, 906]
drag, startPoint x: 556, startPoint y: 321, endPoint x: 413, endPoint y: 321, distance: 143.1
click at [413, 321] on div "Rainy Season Laundry Dry clothes indoors when weather prevents outdoor drying. …" at bounding box center [430, 302] width 493 height 83
drag, startPoint x: 522, startPoint y: 308, endPoint x: 468, endPoint y: 308, distance: 54.0
click at [468, 308] on li "Allergy Relief Lower indoor humidity to reduce dust mites and allergens." at bounding box center [548, 302] width 260 height 83
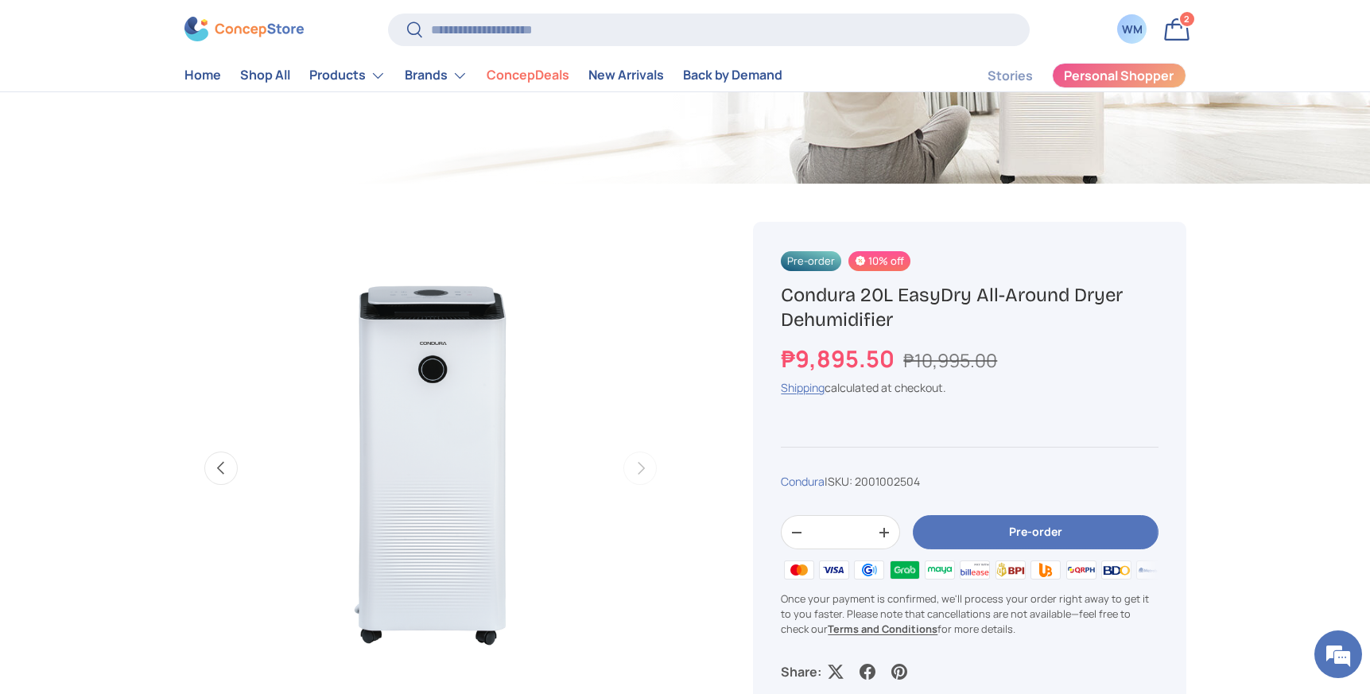
scroll to position [0, 0]
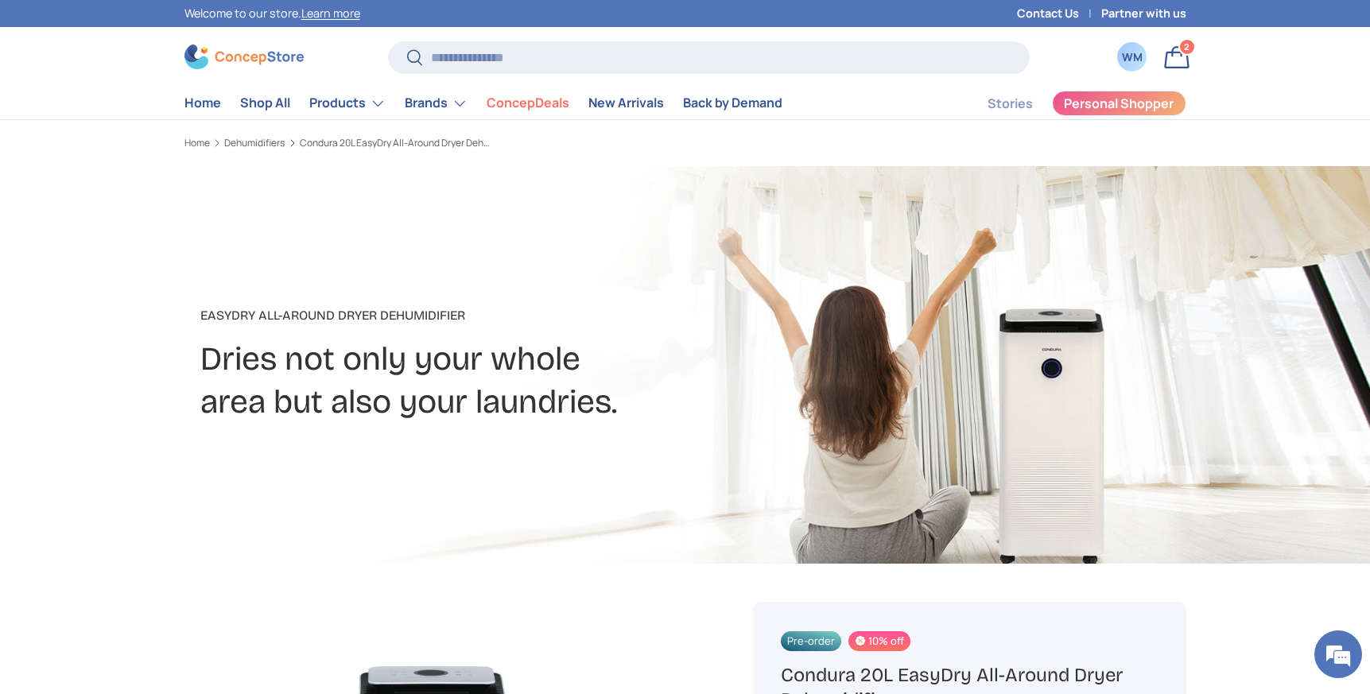
click at [1182, 57] on link "Bag 2 2 items" at bounding box center [1176, 57] width 35 height 35
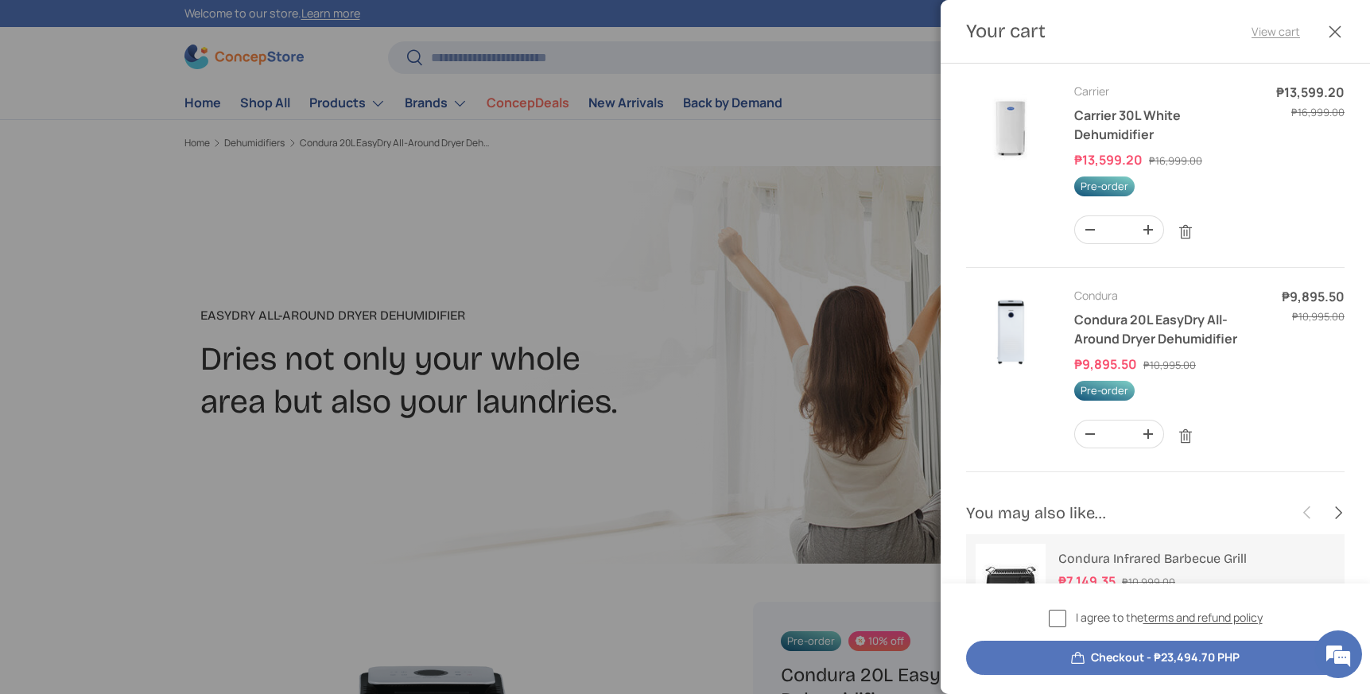
click at [1270, 28] on link "View cart" at bounding box center [1275, 31] width 48 height 17
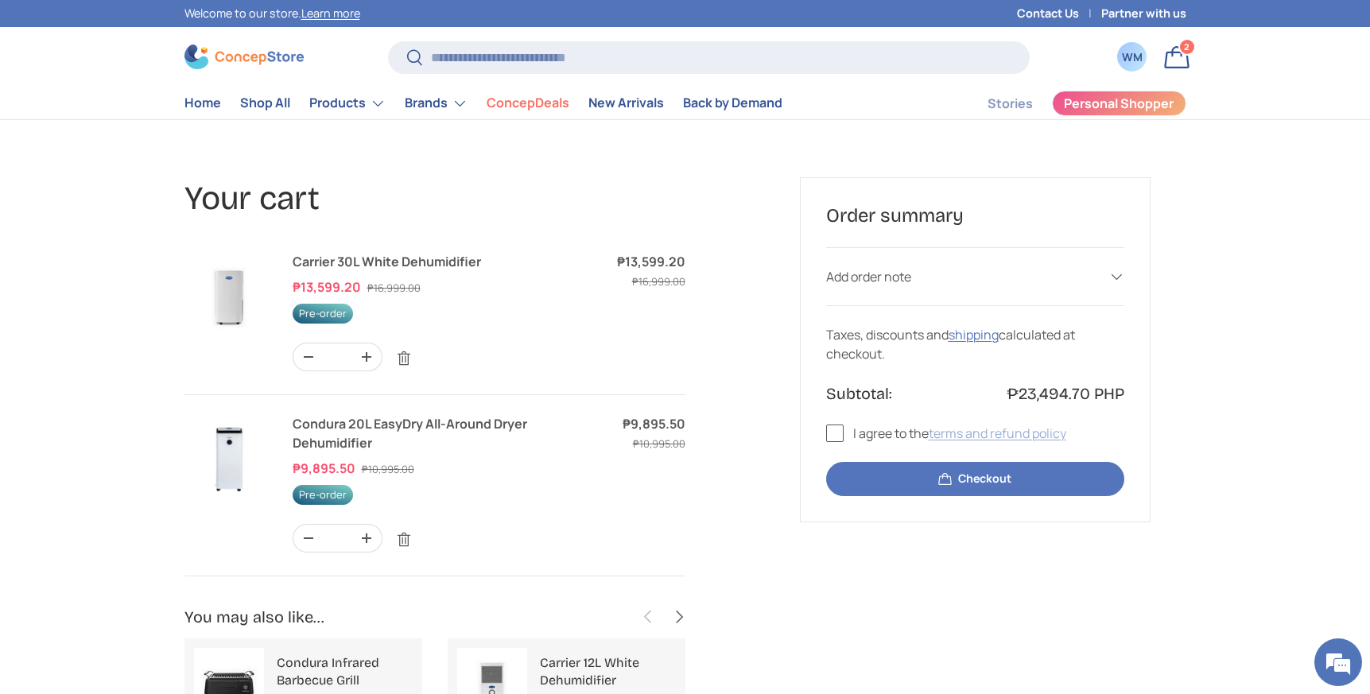
click at [985, 428] on link "terms and refund policy" at bounding box center [997, 432] width 138 height 17
click at [838, 429] on label "I agree to the terms and refund policy" at bounding box center [946, 433] width 240 height 19
click at [919, 482] on button "Checkout" at bounding box center [975, 479] width 298 height 34
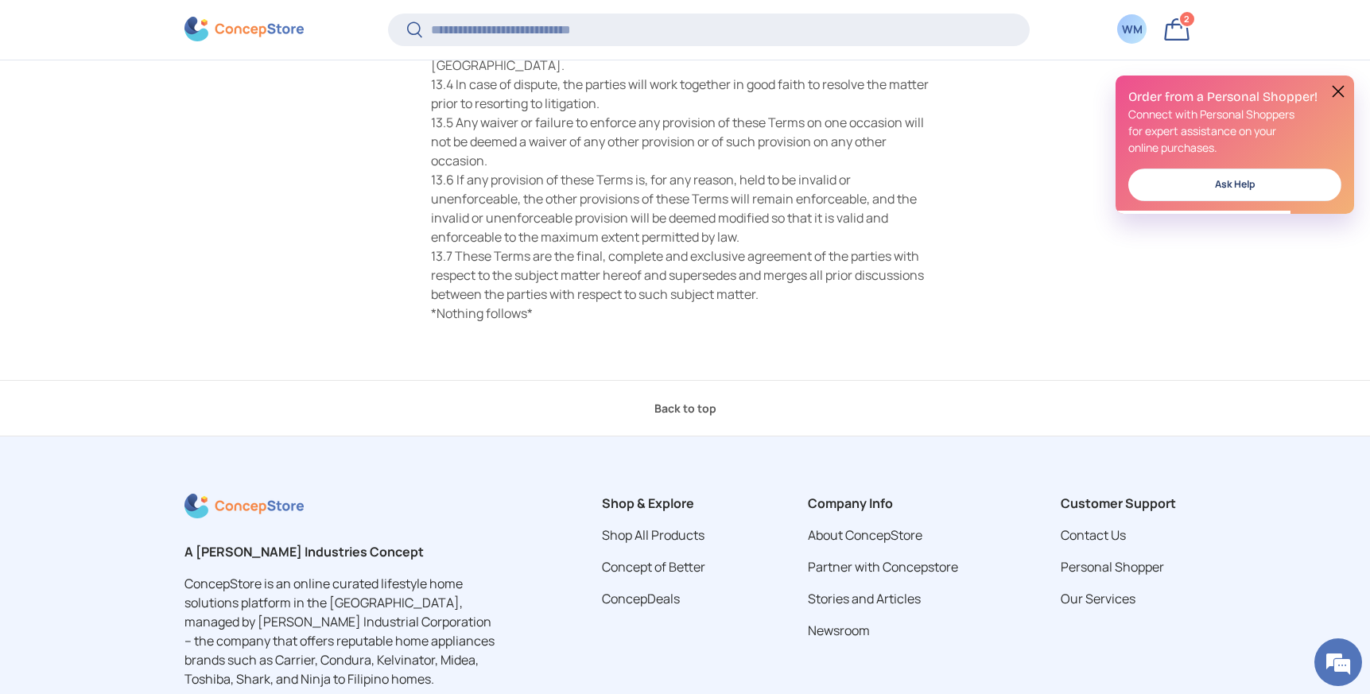
scroll to position [4932, 0]
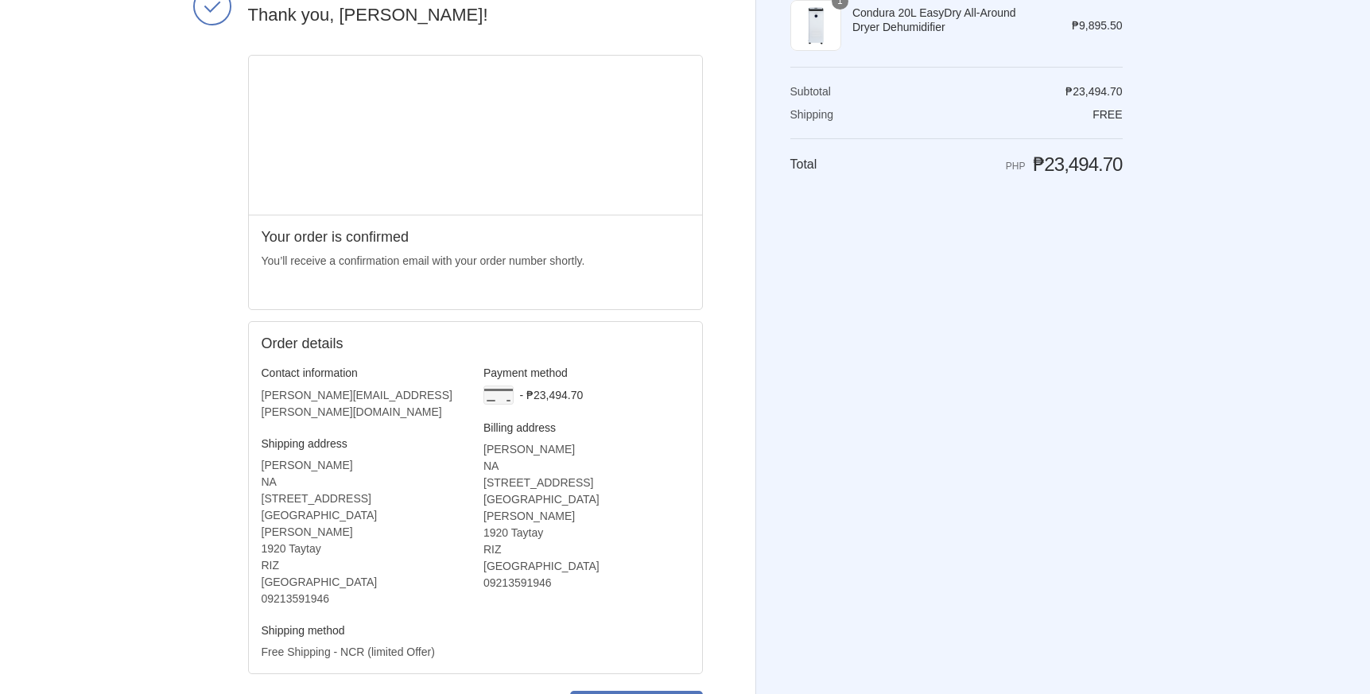
scroll to position [196, 0]
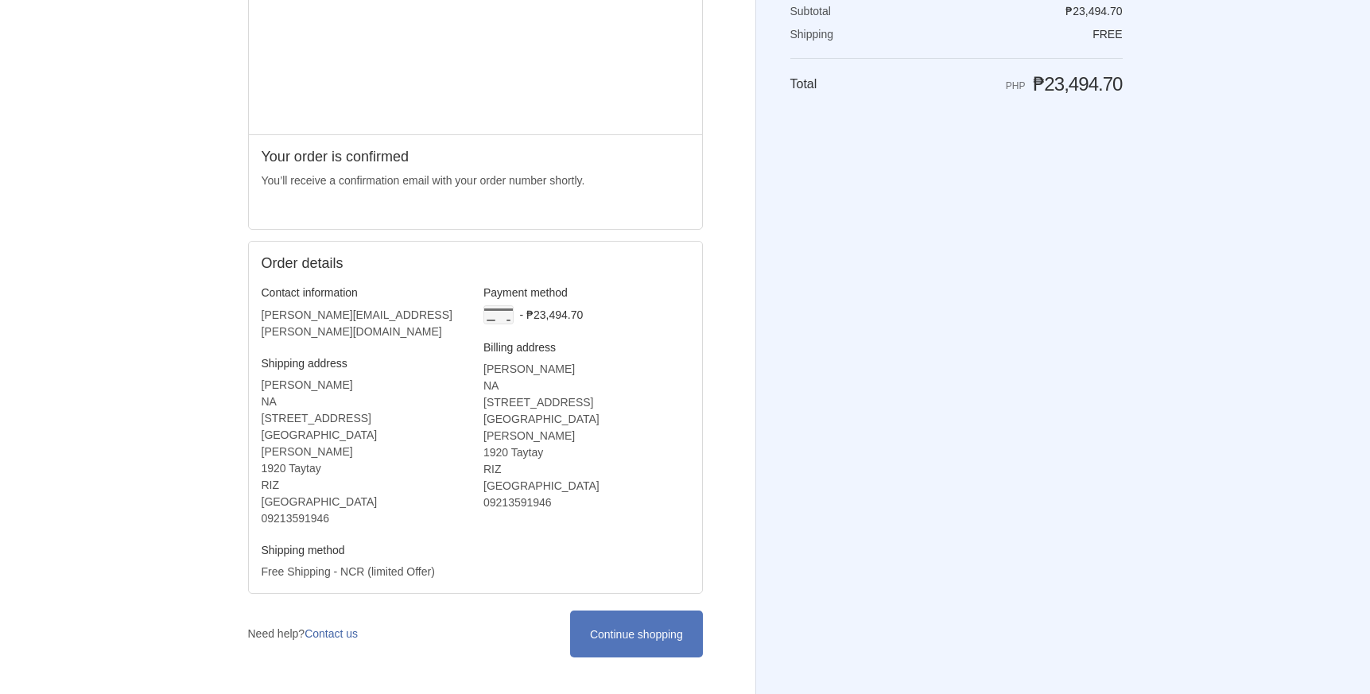
click at [351, 627] on link "Contact us" at bounding box center [330, 633] width 53 height 13
click at [854, 287] on div "Shopping cart Product image Description Quantity Price 1 Carrier 30L White Dehu…" at bounding box center [956, 151] width 332 height 605
